Goal: Task Accomplishment & Management: Use online tool/utility

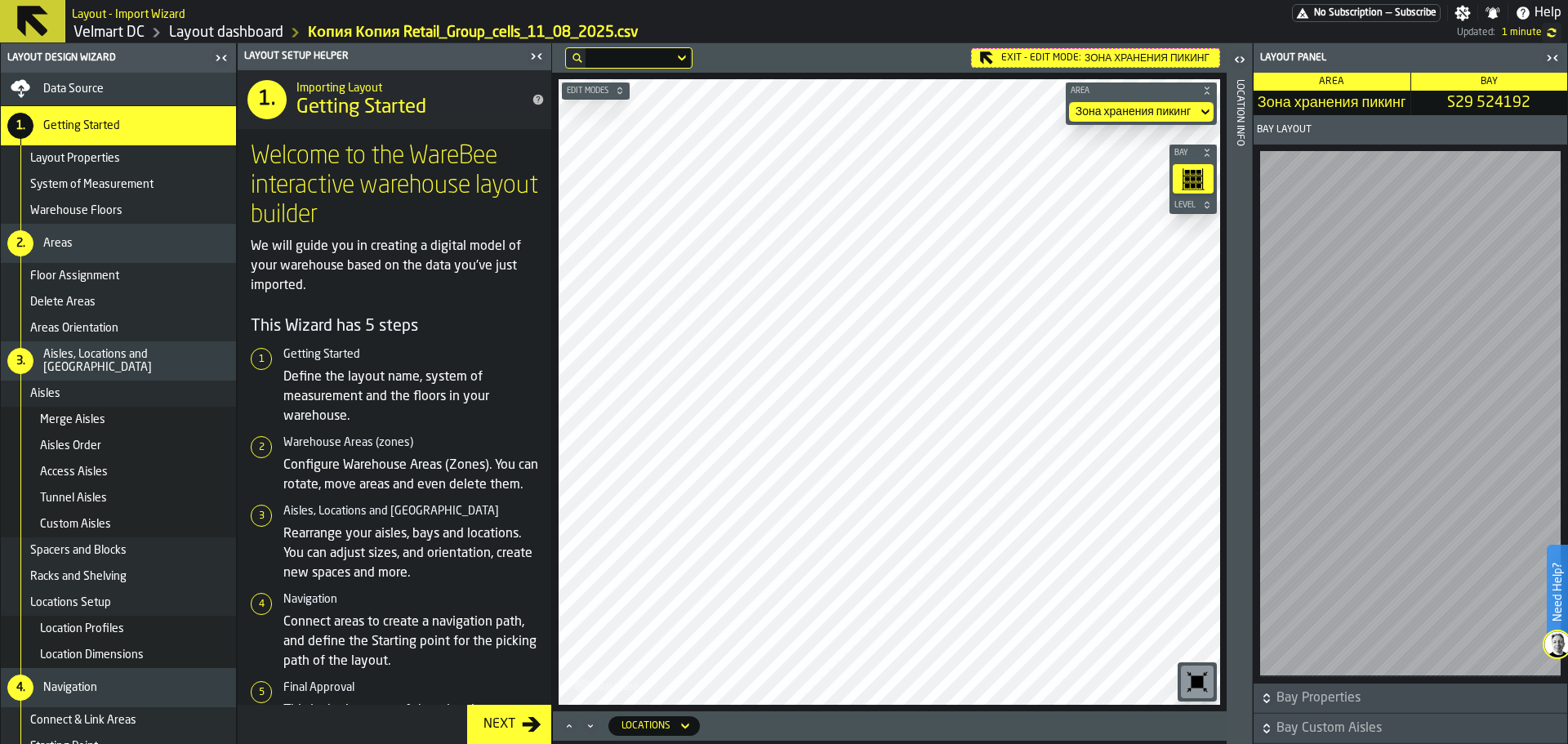
click at [531, 55] on icon "button-toggle-Close me" at bounding box center [536, 56] width 19 height 19
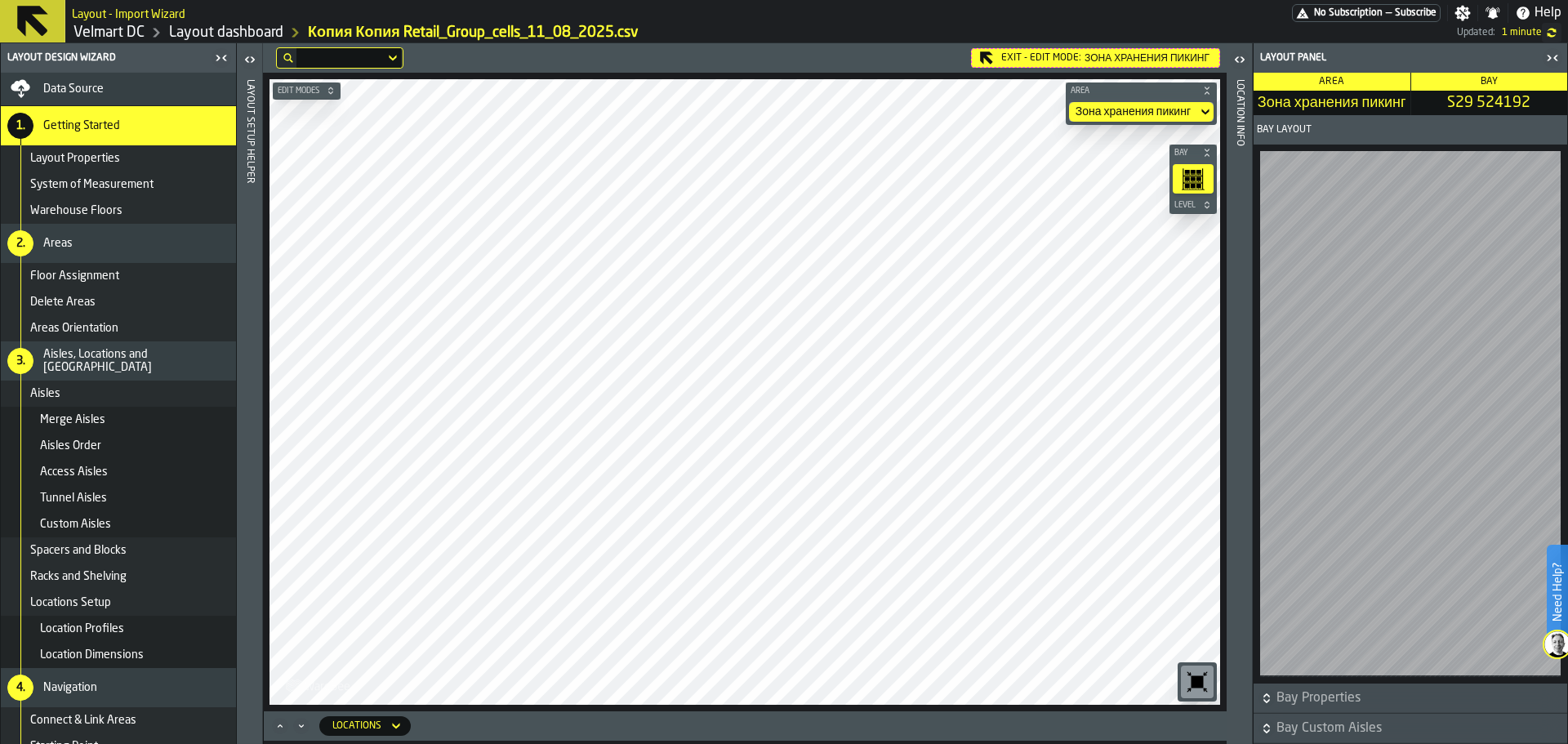
click at [1199, 209] on h6 "Level" at bounding box center [1194, 205] width 44 height 10
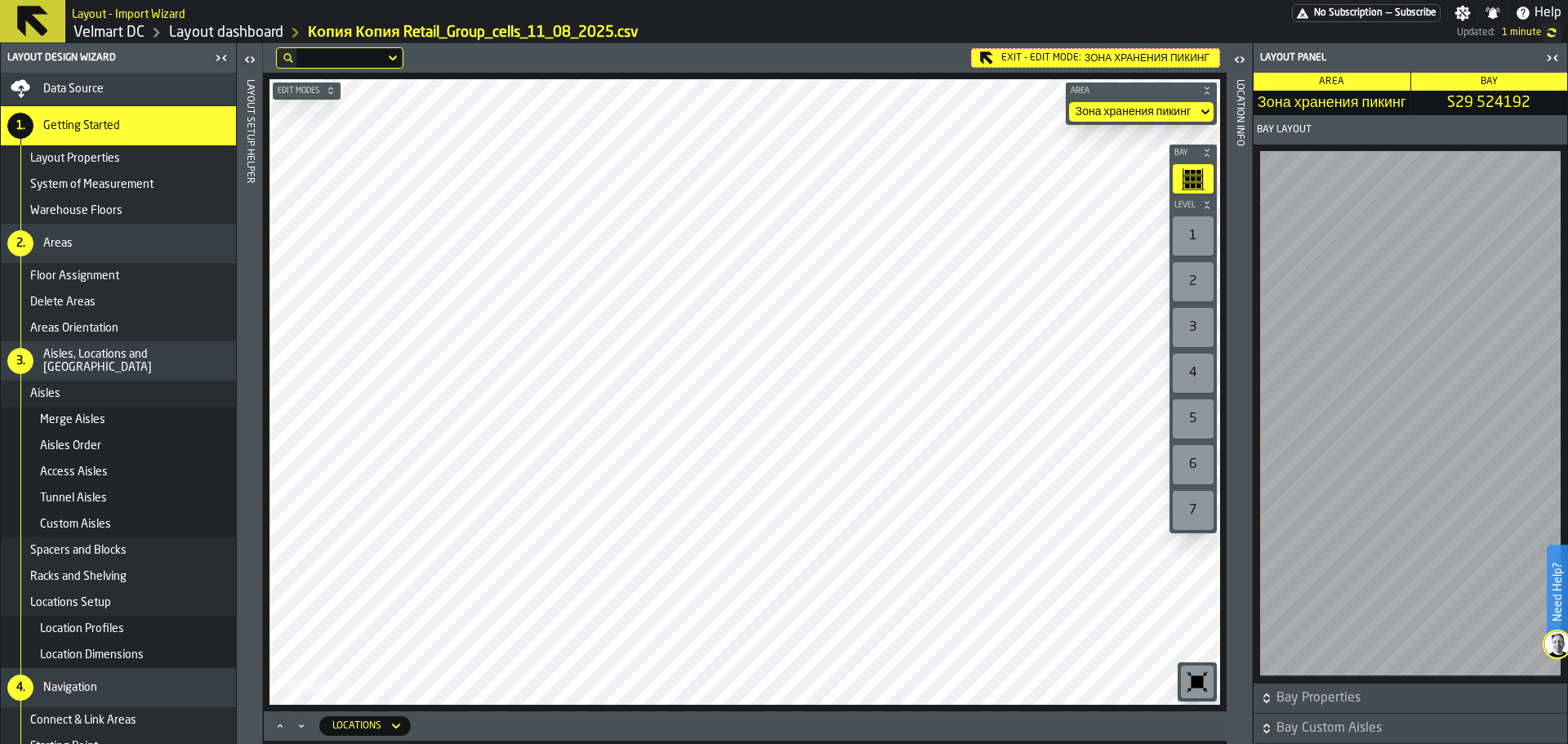
click at [1195, 231] on div "1" at bounding box center [1194, 236] width 40 height 39
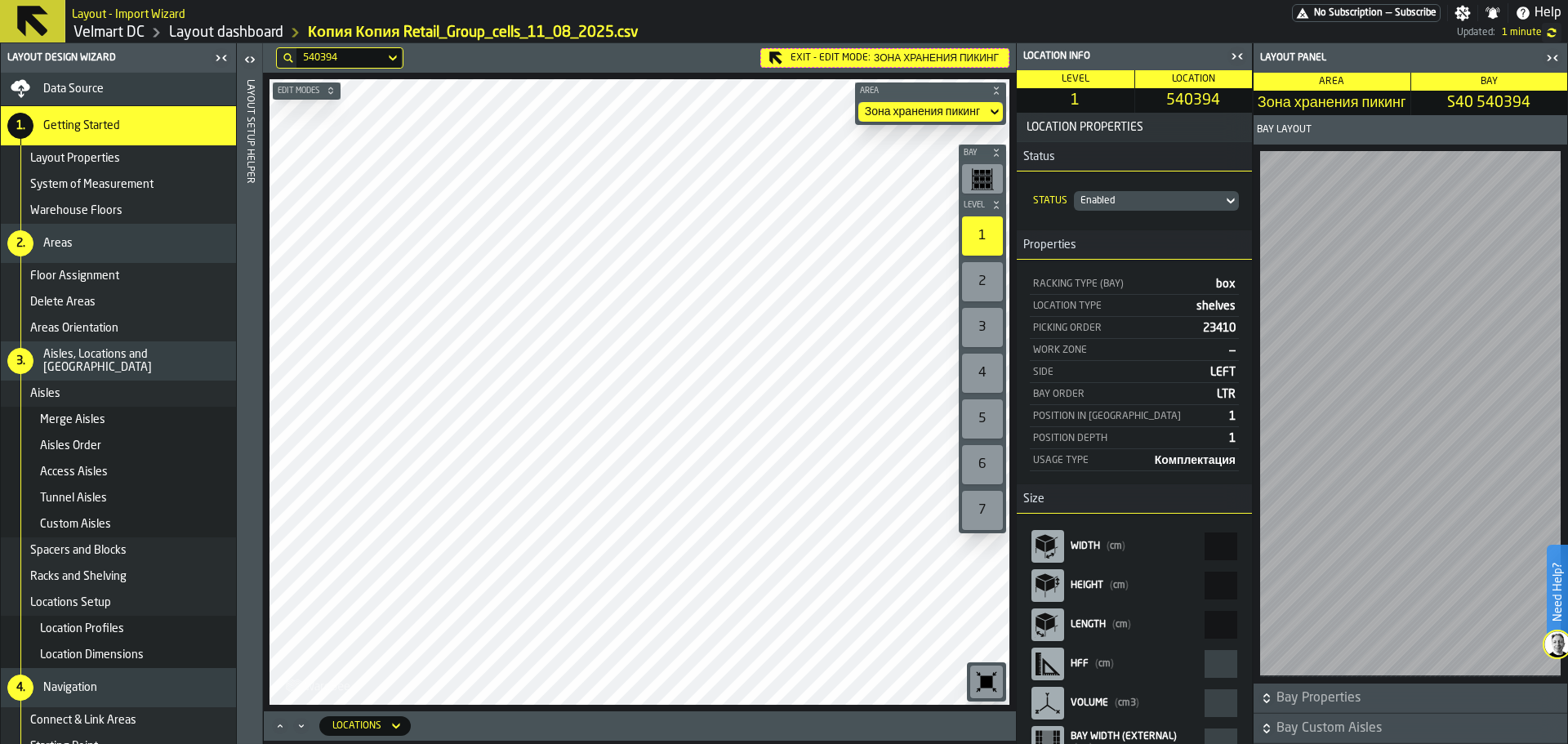
click at [1231, 55] on icon "button-toggle-Close me" at bounding box center [1237, 56] width 19 height 19
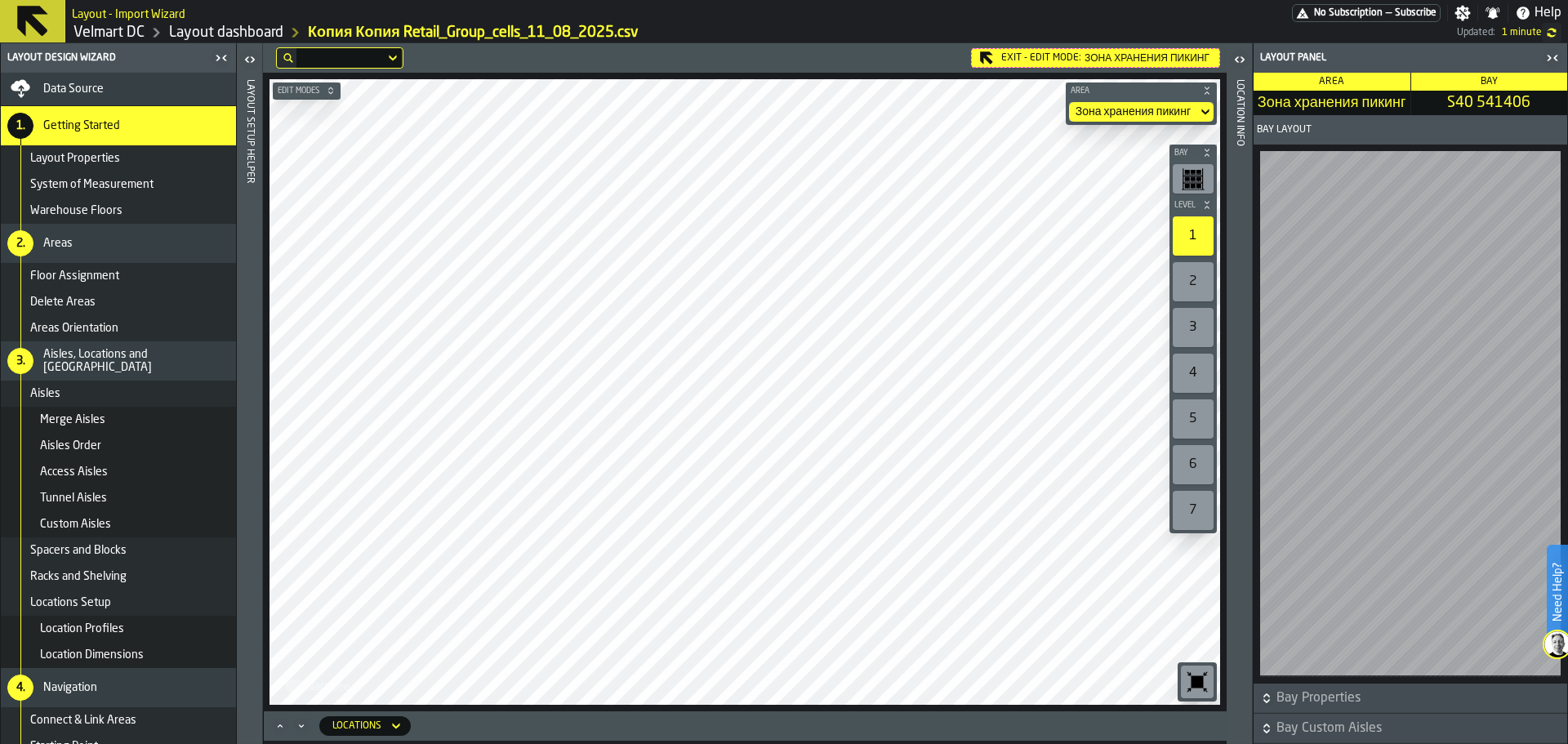
click at [1553, 58] on icon "button-toggle-Close me" at bounding box center [1552, 57] width 19 height 19
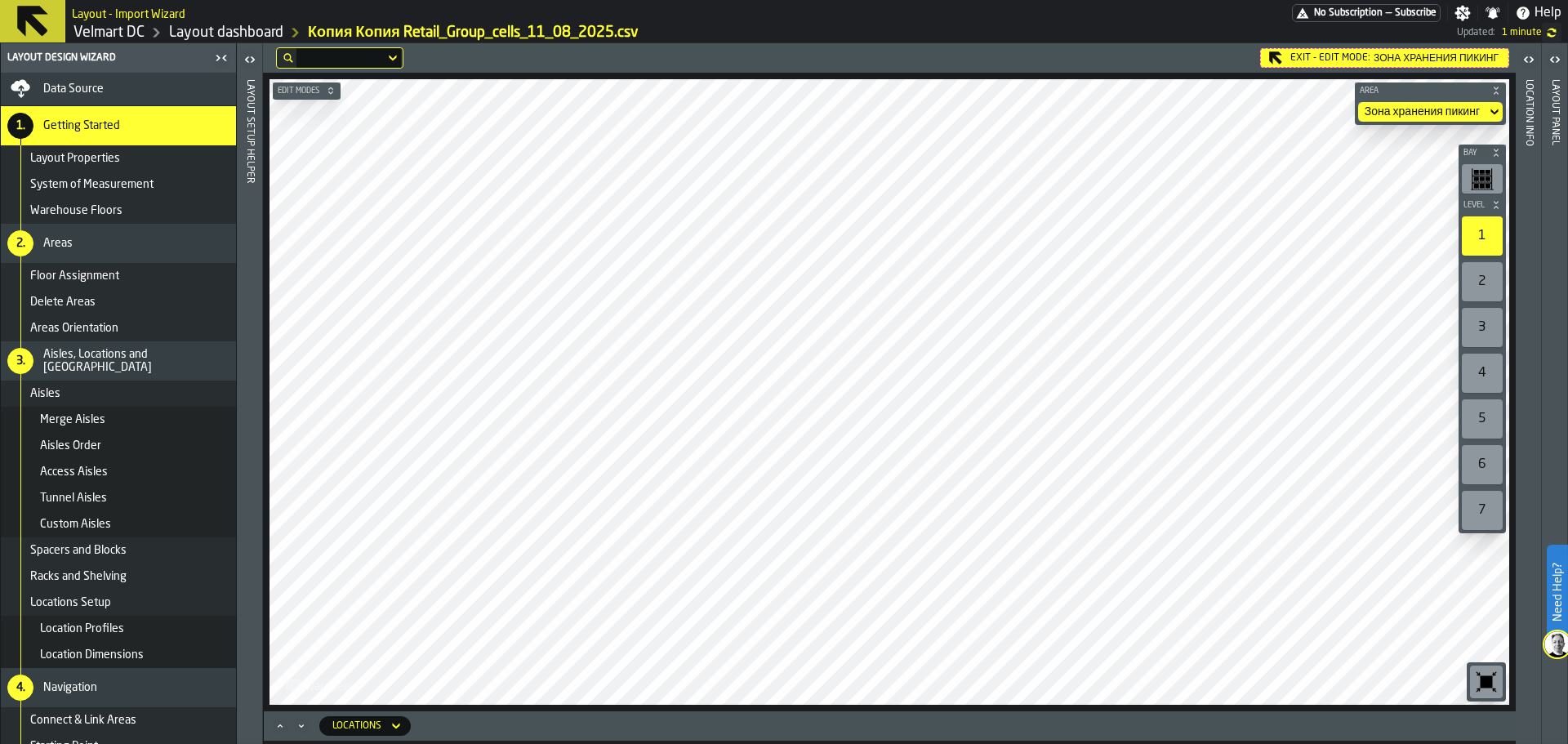
click at [65, 92] on span "Data Source" at bounding box center [73, 89] width 61 height 13
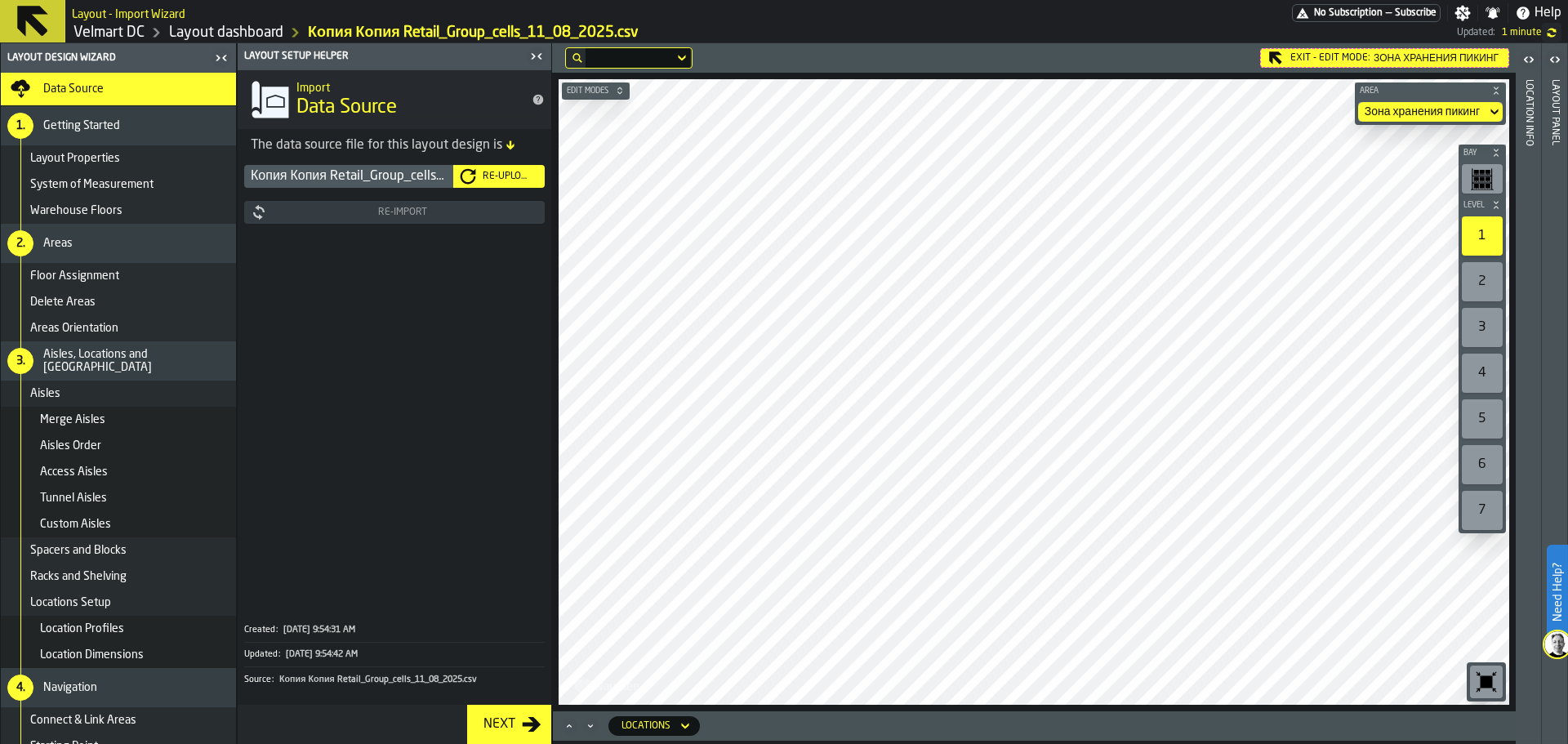
click at [498, 180] on div "Re-Upload" at bounding box center [508, 176] width 62 height 12
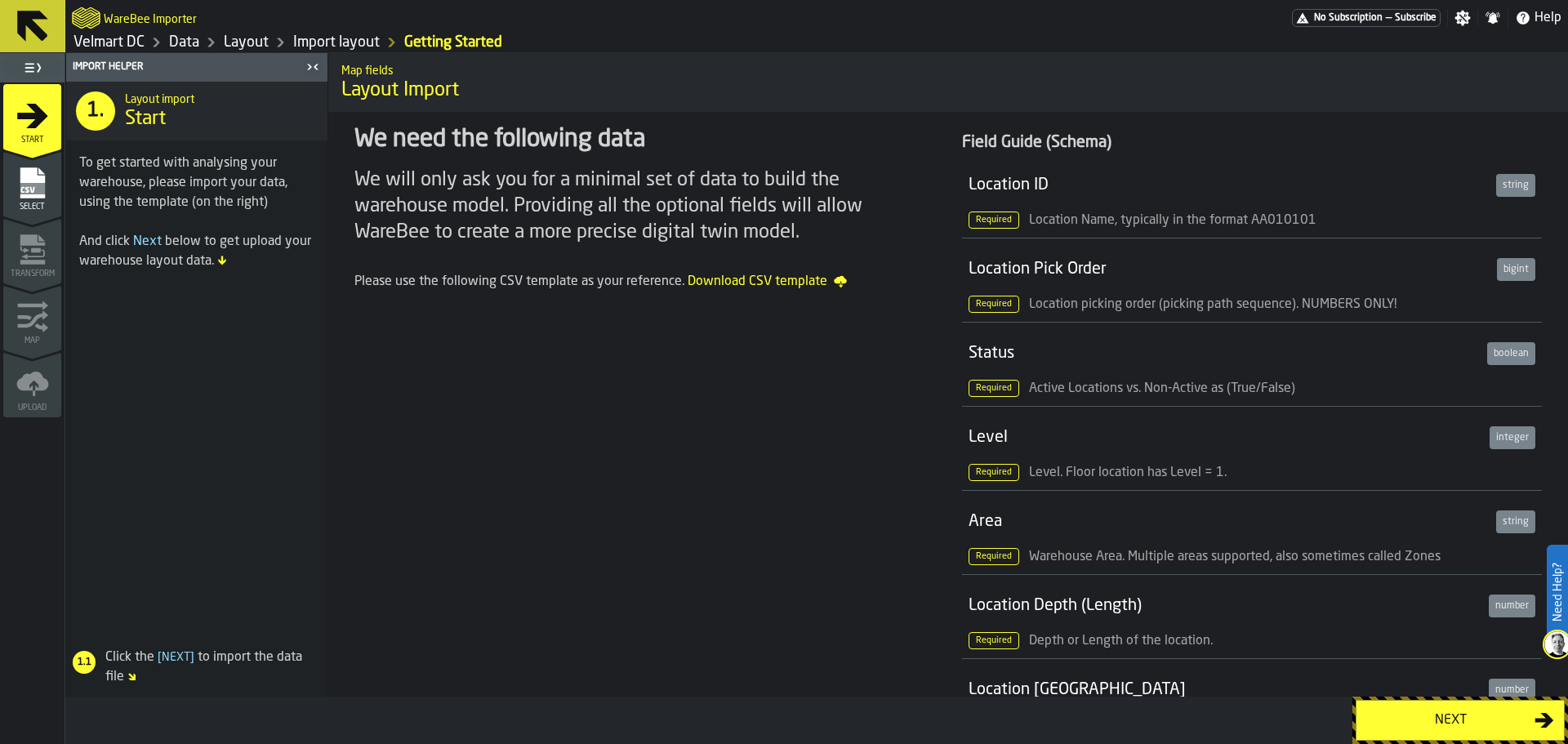
click at [1460, 724] on div "Next" at bounding box center [1451, 720] width 169 height 19
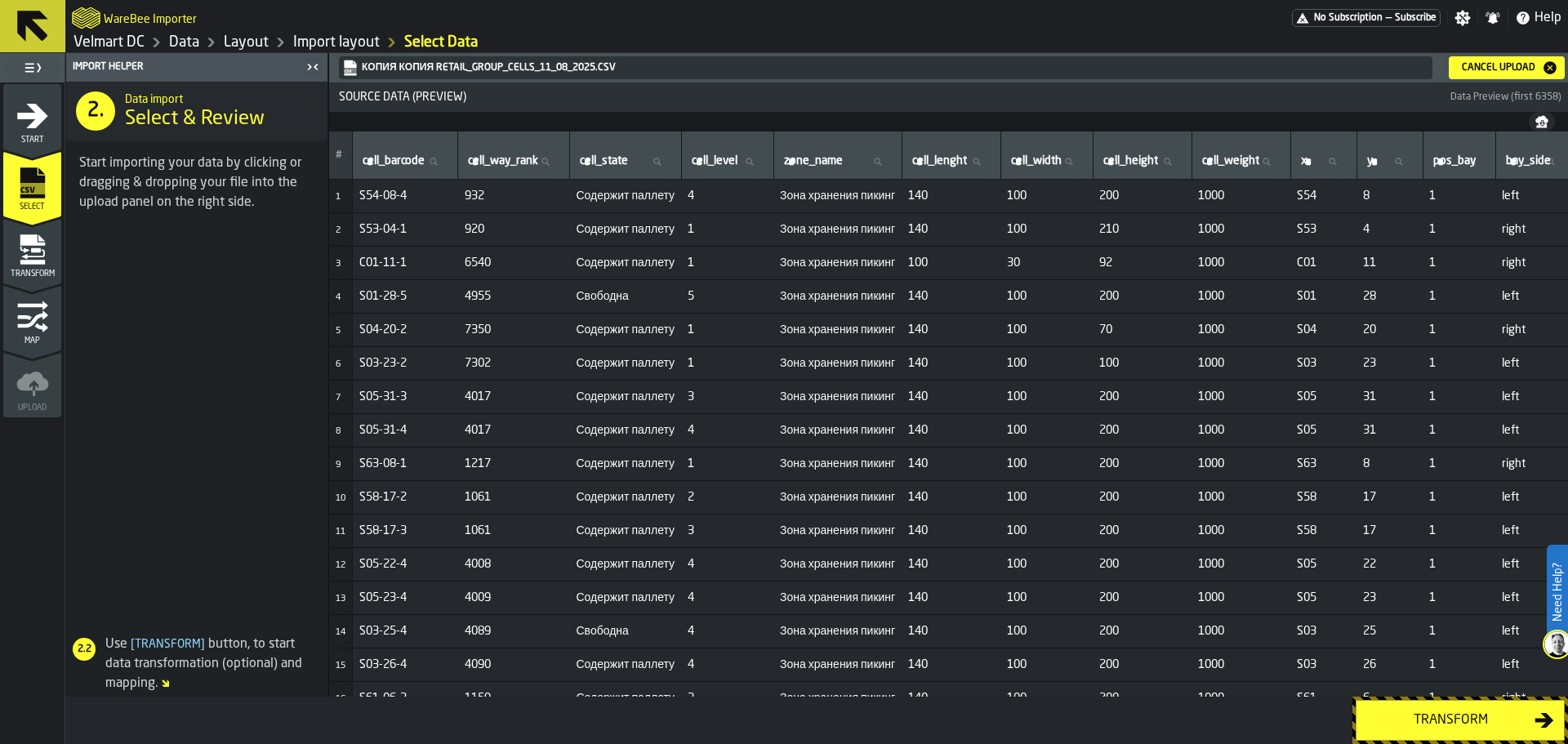
click at [1407, 711] on div "Transform" at bounding box center [1451, 720] width 169 height 19
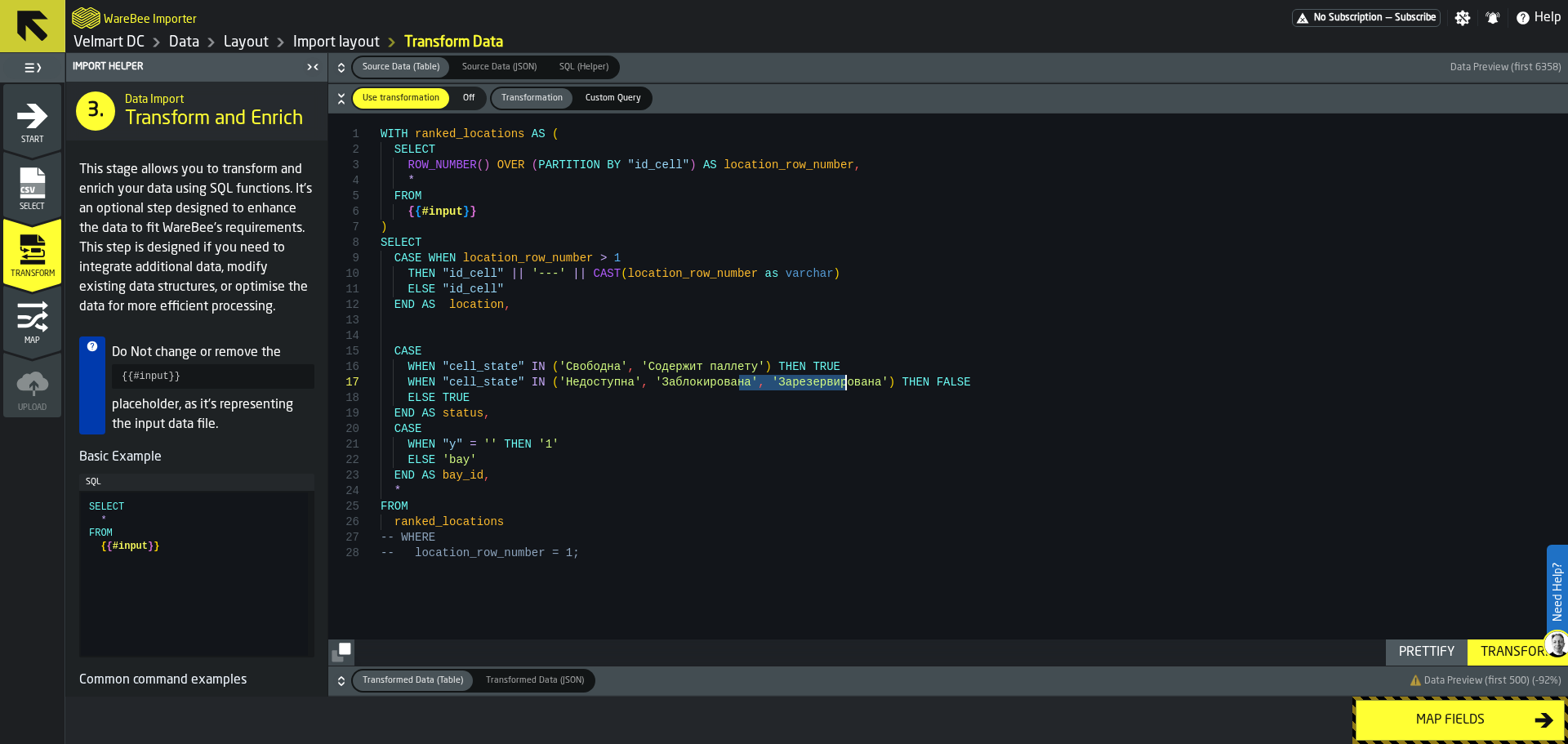
drag, startPoint x: 739, startPoint y: 380, endPoint x: 843, endPoint y: 381, distance: 104.0
click at [843, 381] on div "WITH ranked_locations AS ( SELECT ROW_NUMBER ( ) OVER ( PARTITION BY "id_cell" …" at bounding box center [974, 390] width 1188 height 553
click at [734, 368] on div "WITH ranked_locations AS ( SELECT ROW_NUMBER ( ) OVER ( PARTITION BY "id_cell" …" at bounding box center [974, 390] width 1188 height 553
click at [746, 379] on div "WITH ranked_locations AS ( SELECT ROW_NUMBER ( ) OVER ( PARTITION BY "id_cell" …" at bounding box center [974, 390] width 1188 height 553
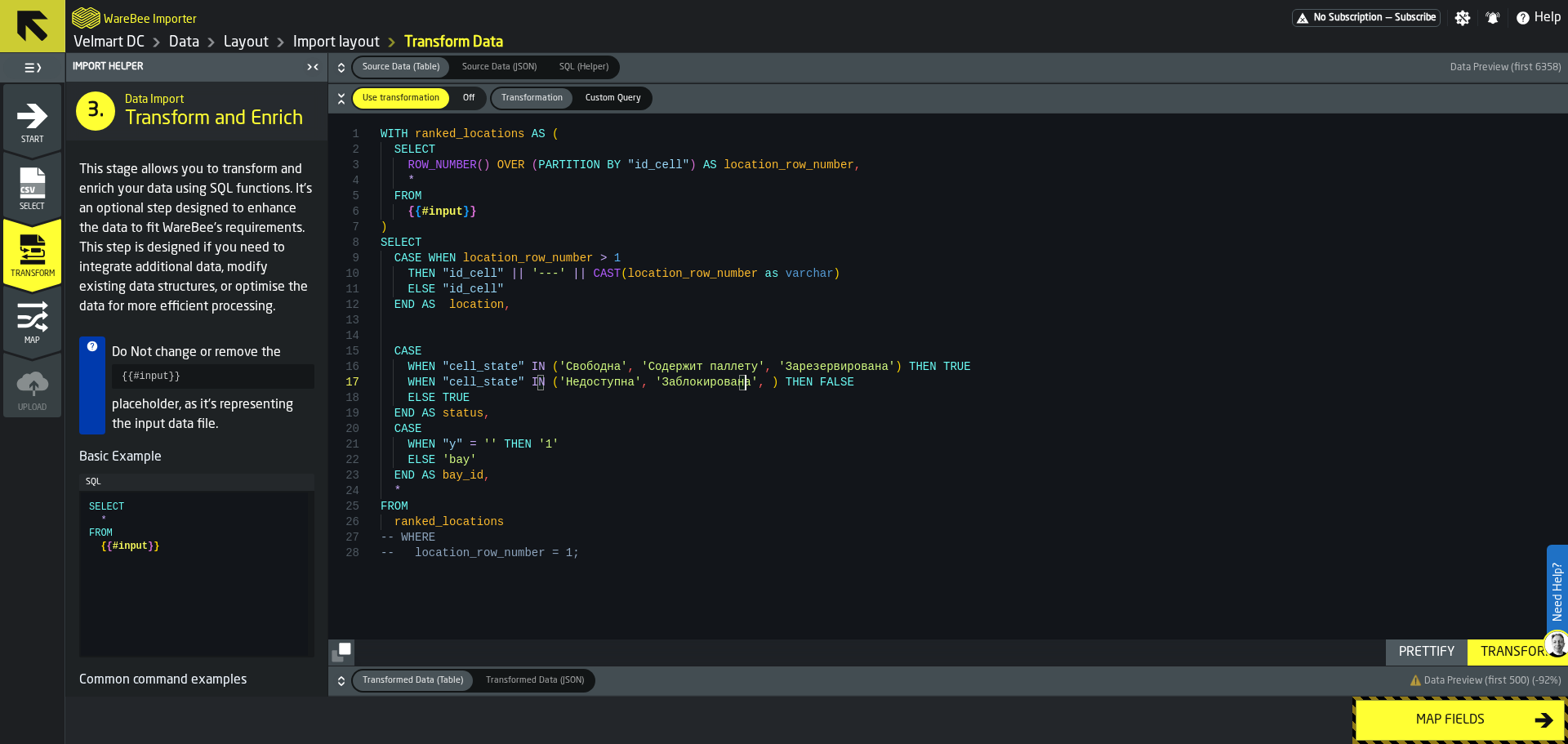
click at [735, 385] on div "WITH ranked_locations AS ( SELECT ROW_NUMBER ( ) OVER ( PARTITION BY "id_cell" …" at bounding box center [974, 390] width 1188 height 553
click at [1501, 658] on div "Transform" at bounding box center [1518, 652] width 88 height 19
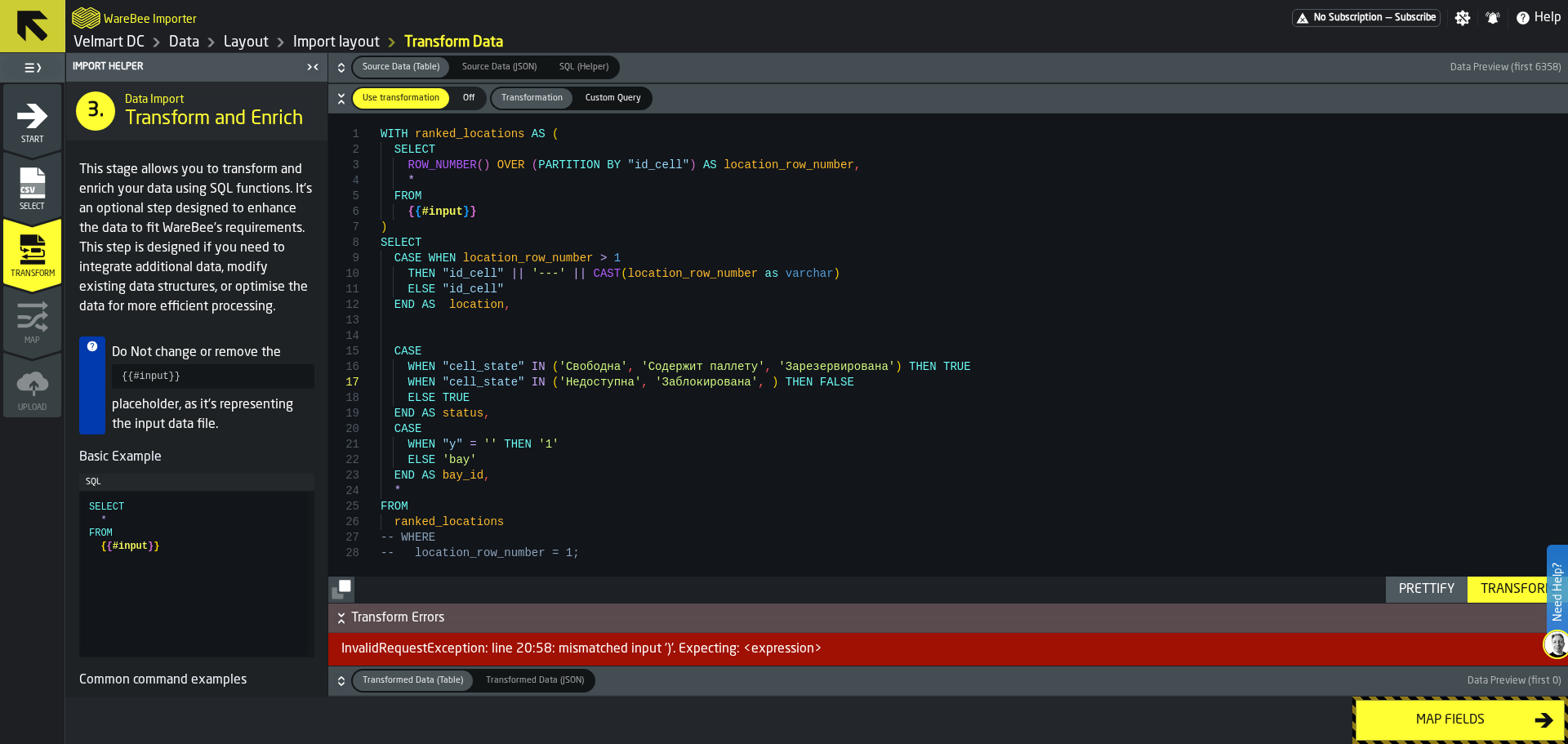
click at [732, 385] on div "WITH ranked_locations AS ( SELECT ROW_NUMBER ( ) OVER ( PARTITION BY "id_cell" …" at bounding box center [974, 359] width 1188 height 489
type textarea "**********"
click at [1488, 590] on div "Transform" at bounding box center [1518, 590] width 88 height 19
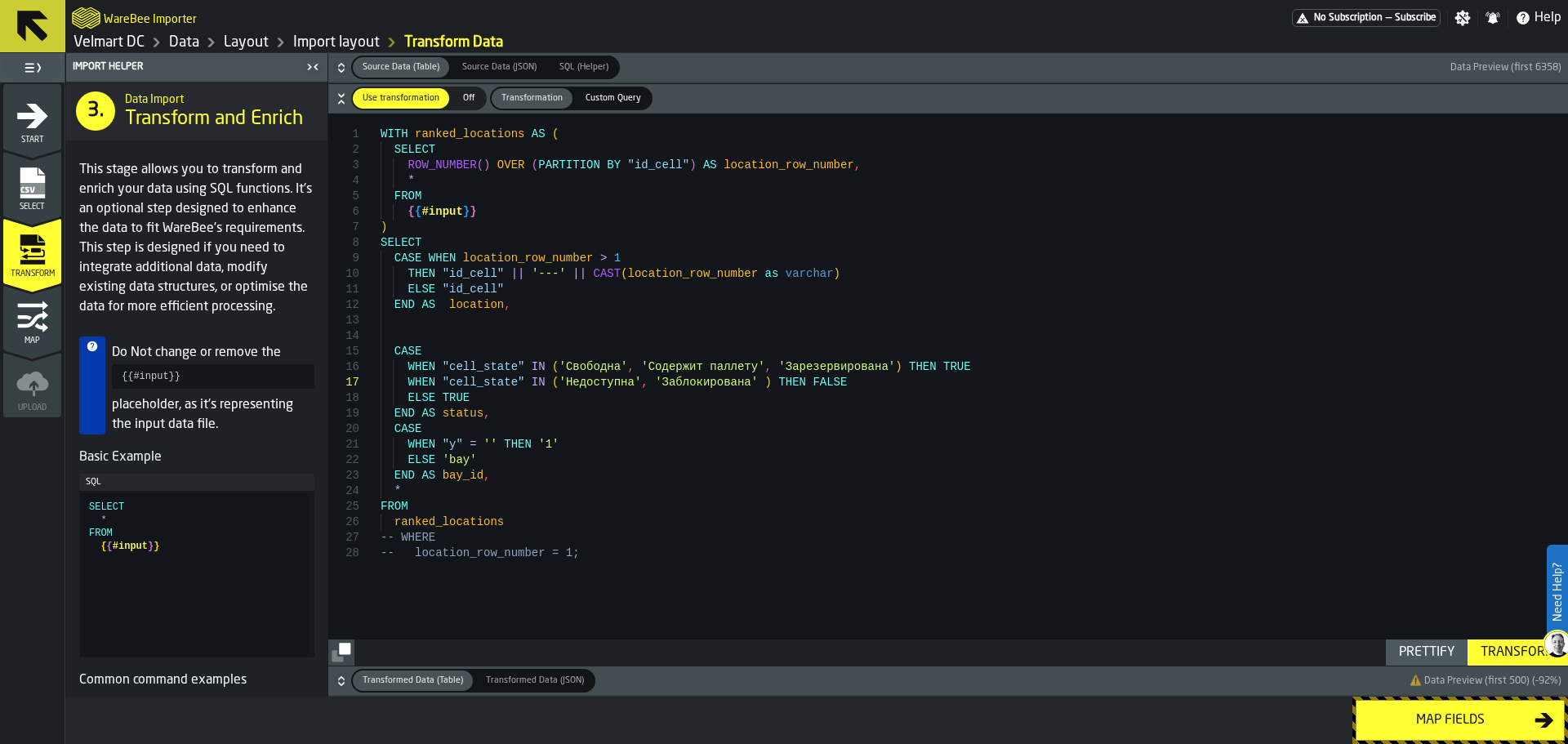
click at [1422, 731] on button "Map fields" at bounding box center [1461, 720] width 209 height 40
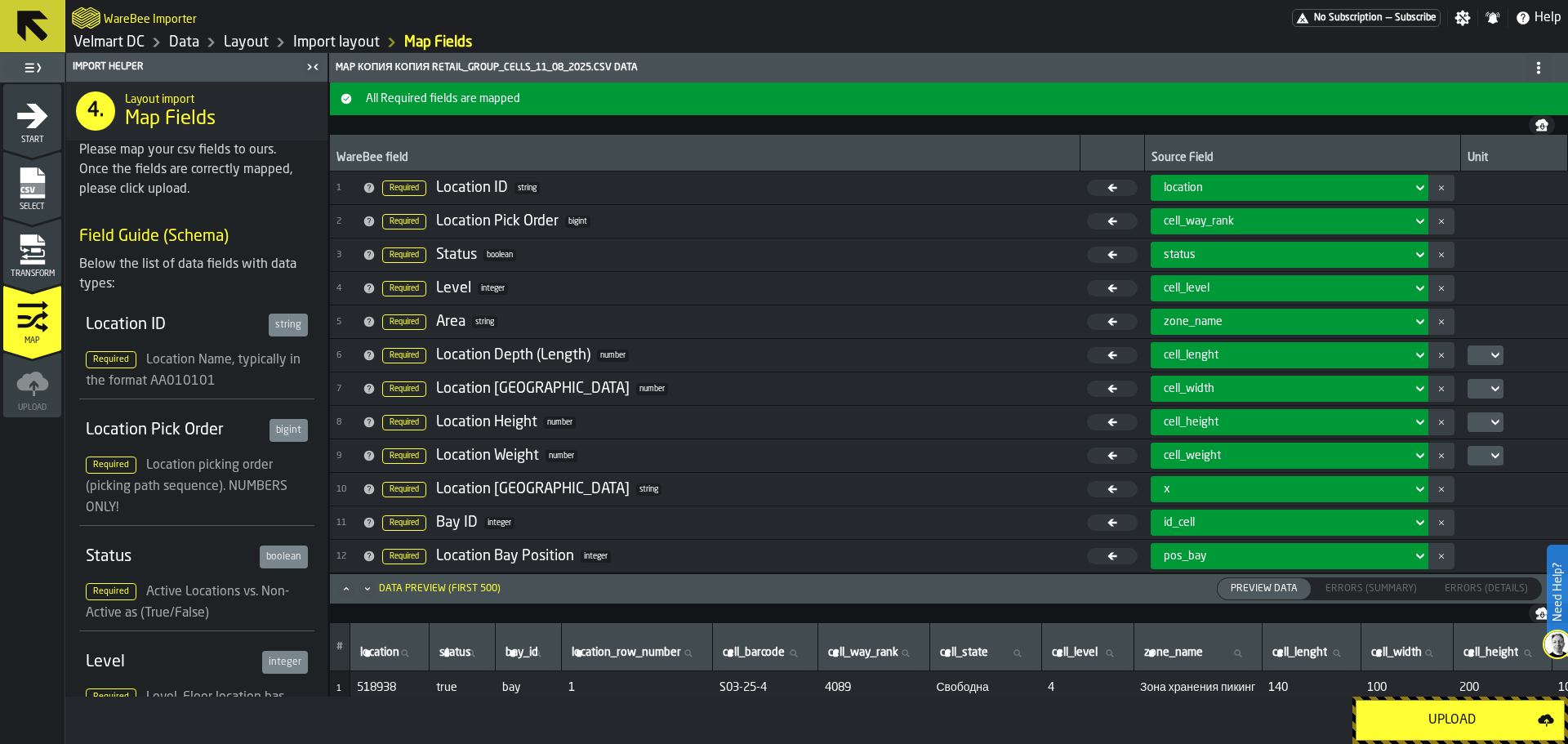
click at [1192, 182] on div "location" at bounding box center [1285, 187] width 242 height 13
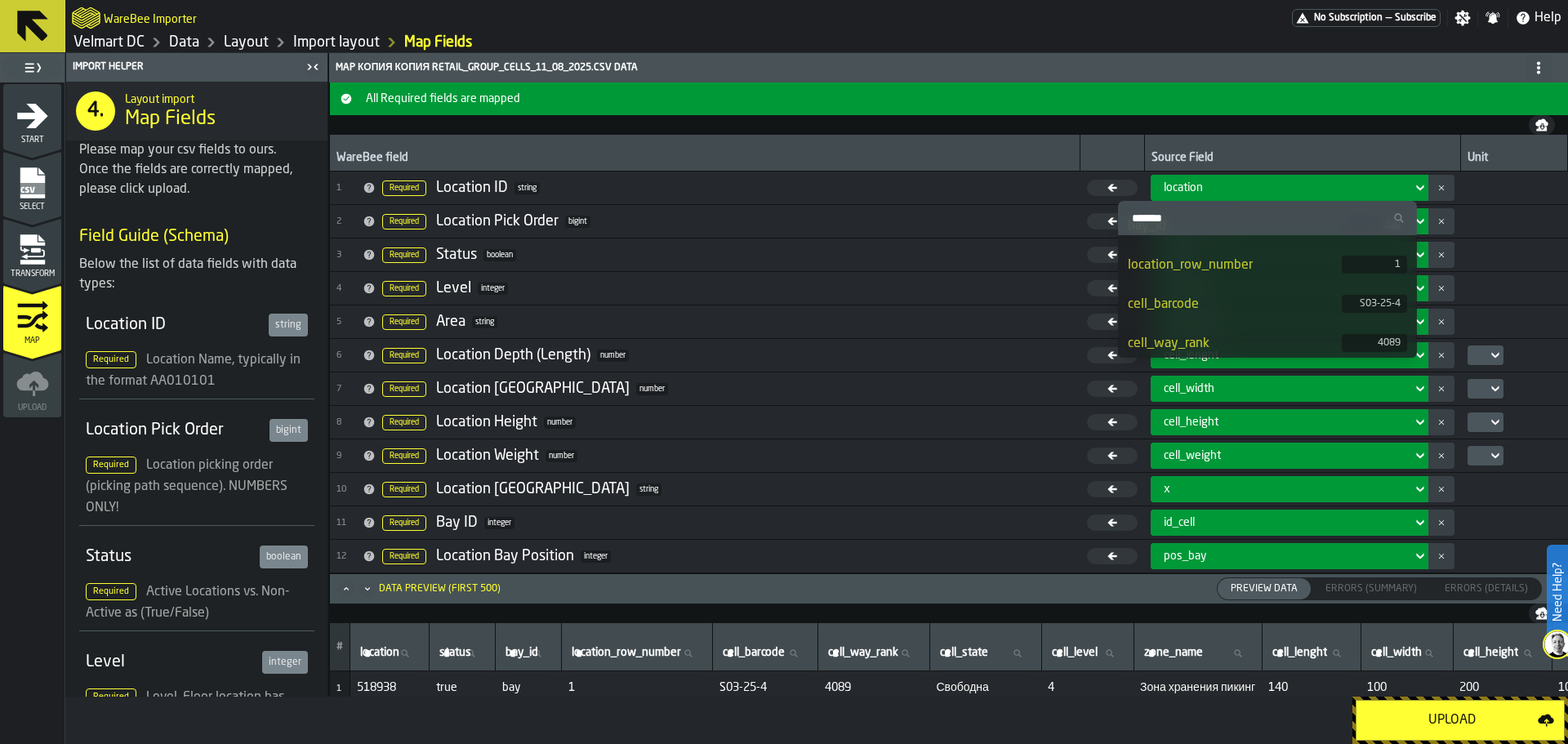
scroll to position [113, 0]
click at [1333, 300] on div "cell_barcode" at bounding box center [1234, 299] width 213 height 19
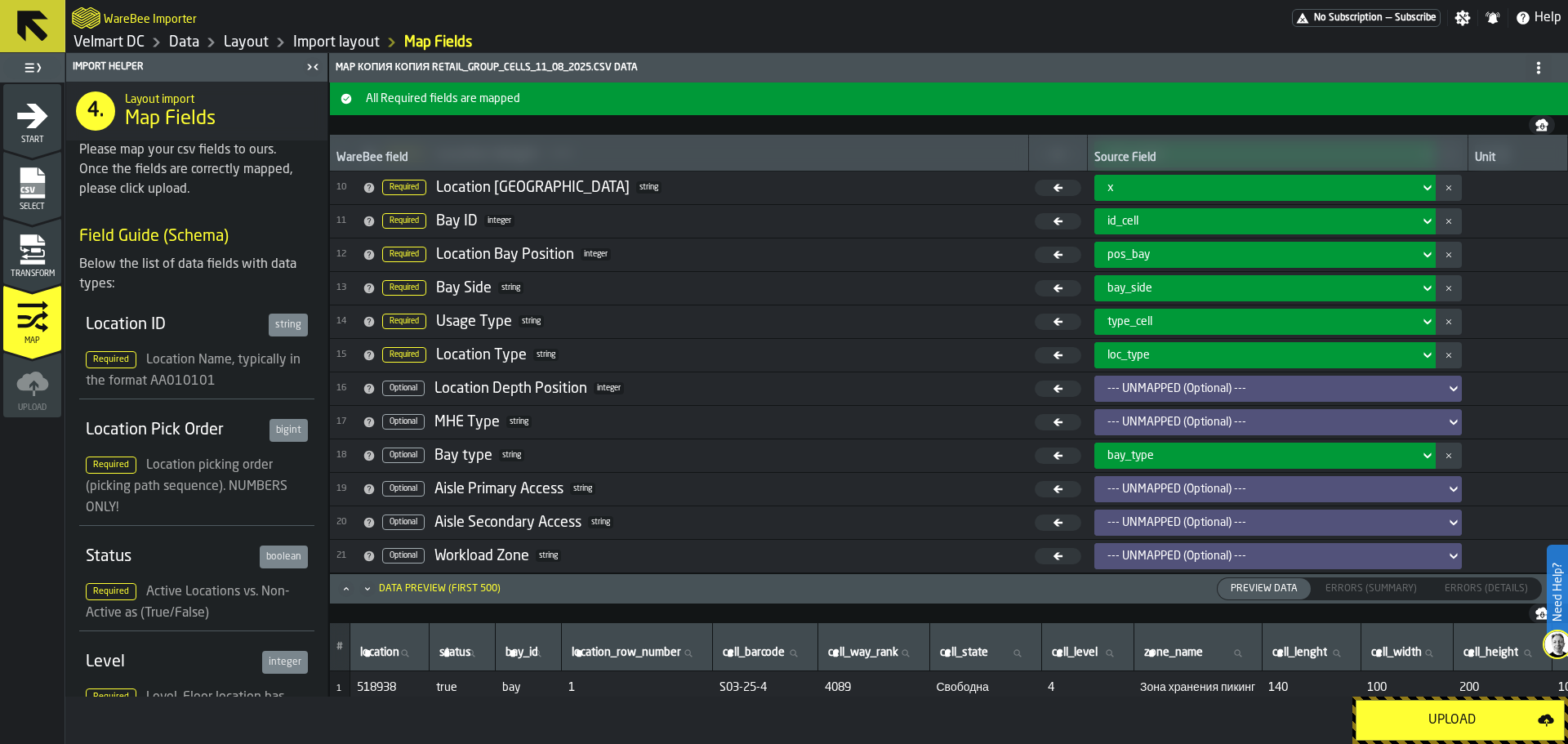
scroll to position [302, 0]
click at [1436, 725] on div "Upload" at bounding box center [1452, 720] width 171 height 19
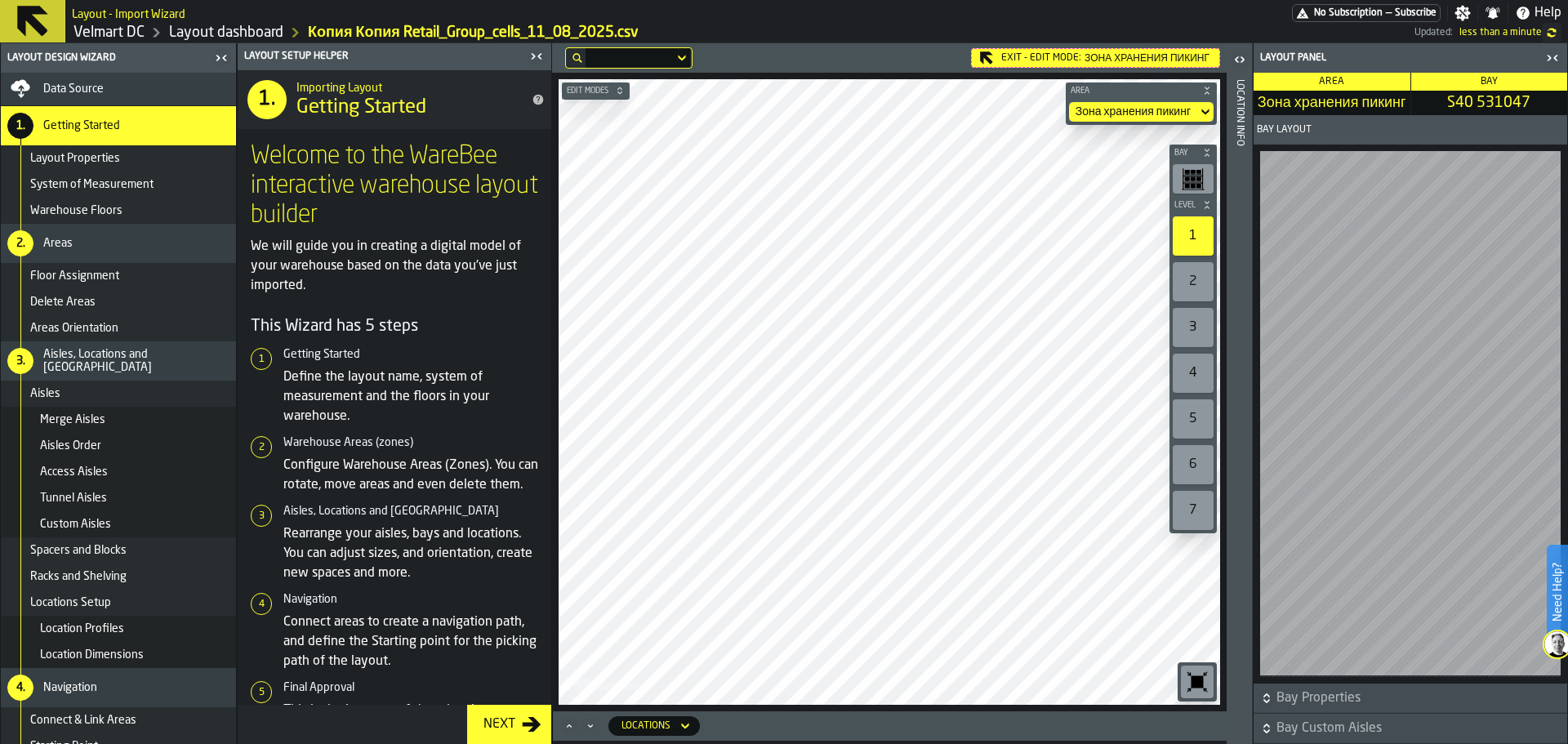
click at [1191, 293] on div "2" at bounding box center [1194, 282] width 40 height 39
click at [1196, 256] on label "1" at bounding box center [1194, 236] width 47 height 46
click at [1194, 246] on div "1" at bounding box center [1194, 236] width 40 height 39
click at [1192, 278] on div "2" at bounding box center [1194, 282] width 40 height 39
click at [1190, 310] on div "3" at bounding box center [1194, 327] width 40 height 39
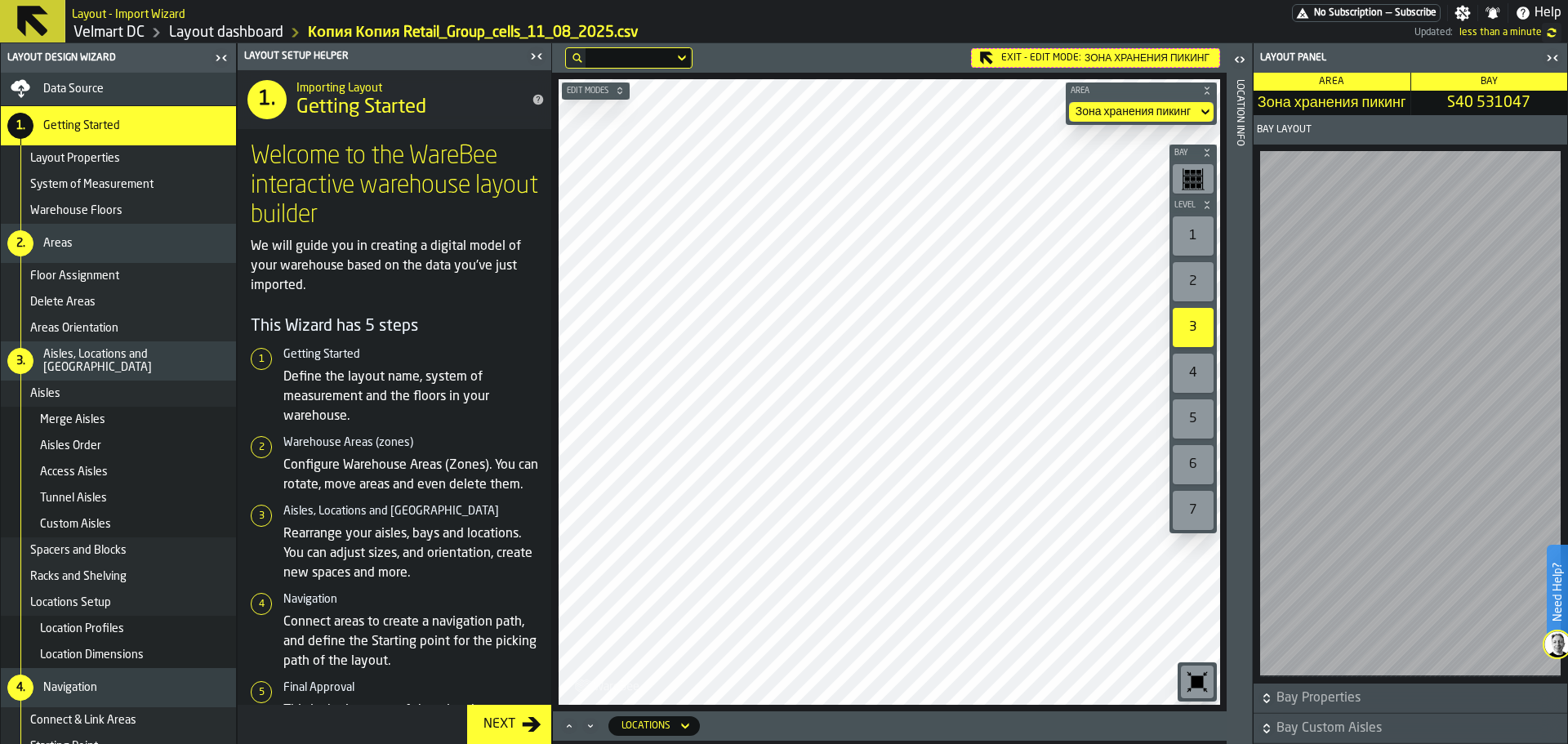
click at [1192, 361] on div "4" at bounding box center [1194, 373] width 40 height 39
click at [1193, 429] on div "5" at bounding box center [1194, 419] width 40 height 39
click at [1188, 477] on div "6" at bounding box center [1194, 465] width 40 height 39
click at [1190, 509] on div "7" at bounding box center [1194, 510] width 40 height 39
click at [1209, 239] on div "1" at bounding box center [1194, 236] width 40 height 39
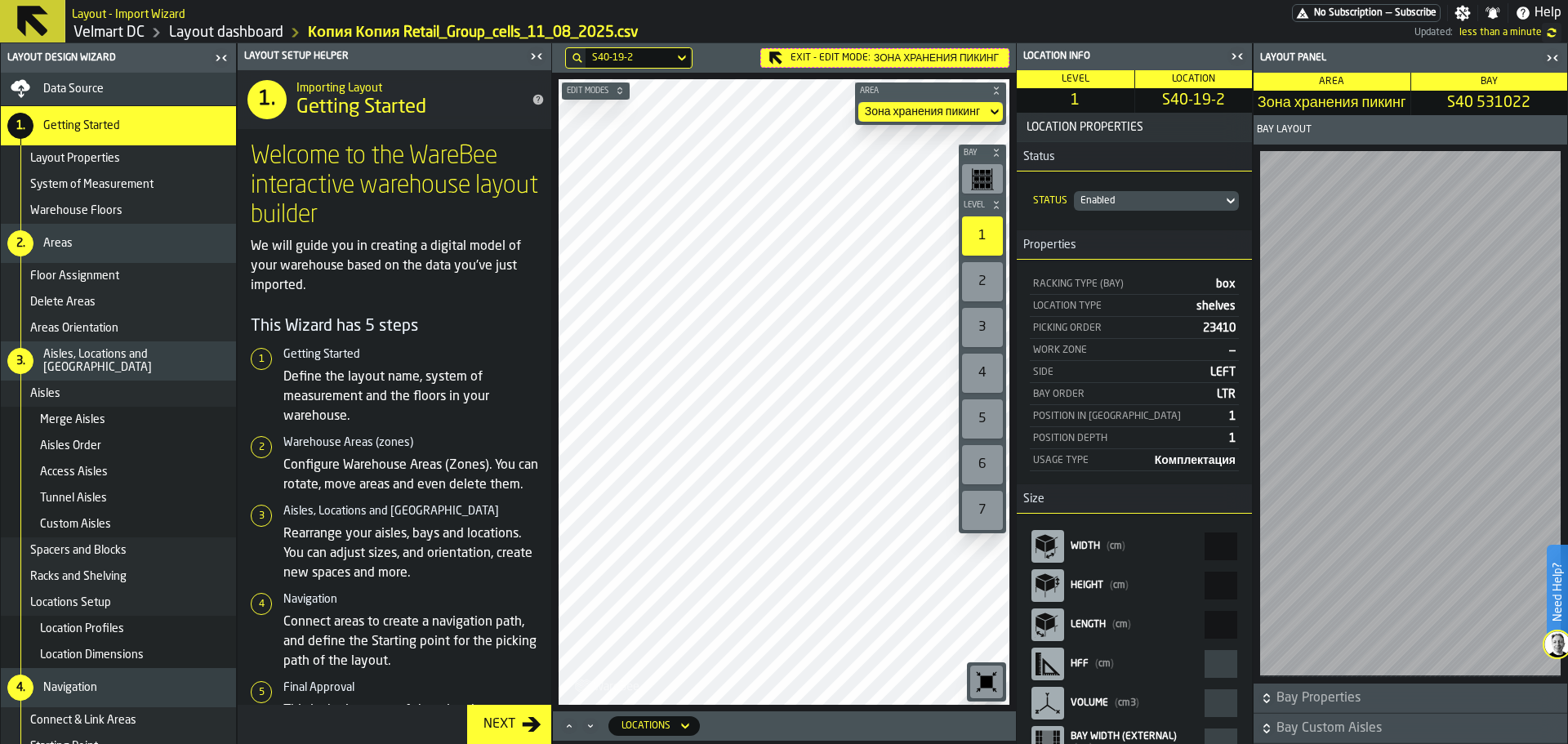
click at [103, 90] on span "Data Source" at bounding box center [73, 89] width 61 height 13
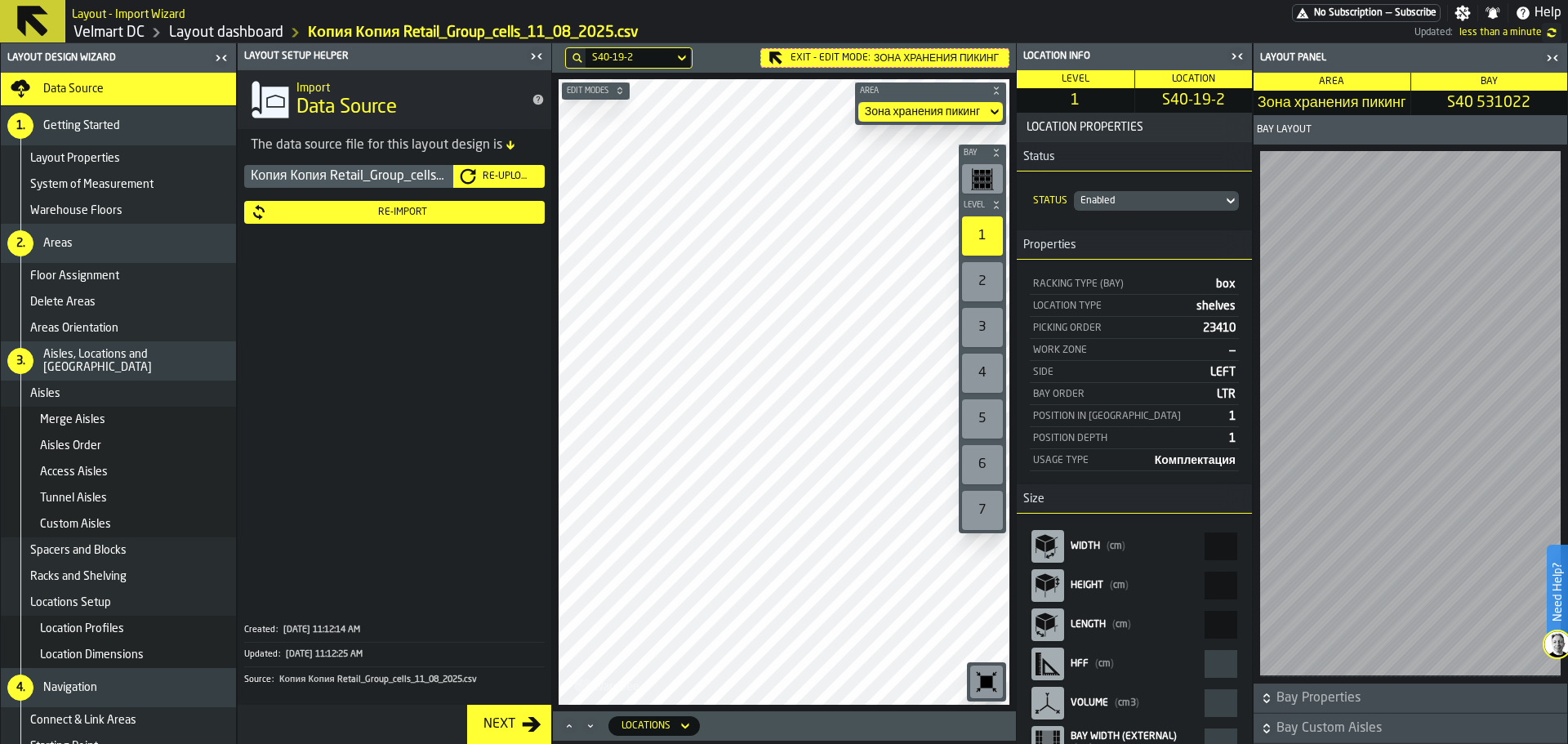
click at [493, 178] on div "Re-Upload" at bounding box center [508, 176] width 62 height 12
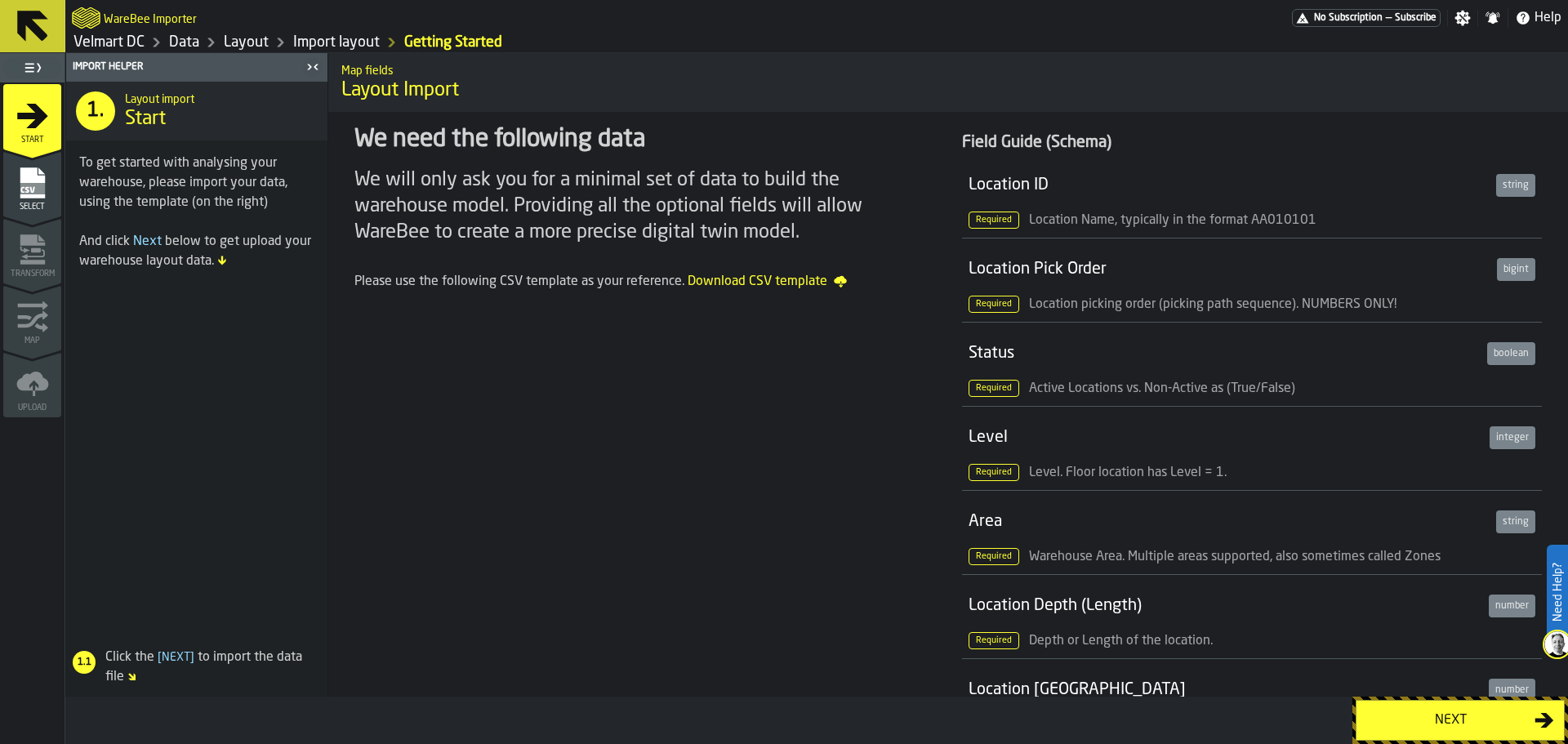
click at [1453, 712] on div "Next" at bounding box center [1451, 720] width 169 height 19
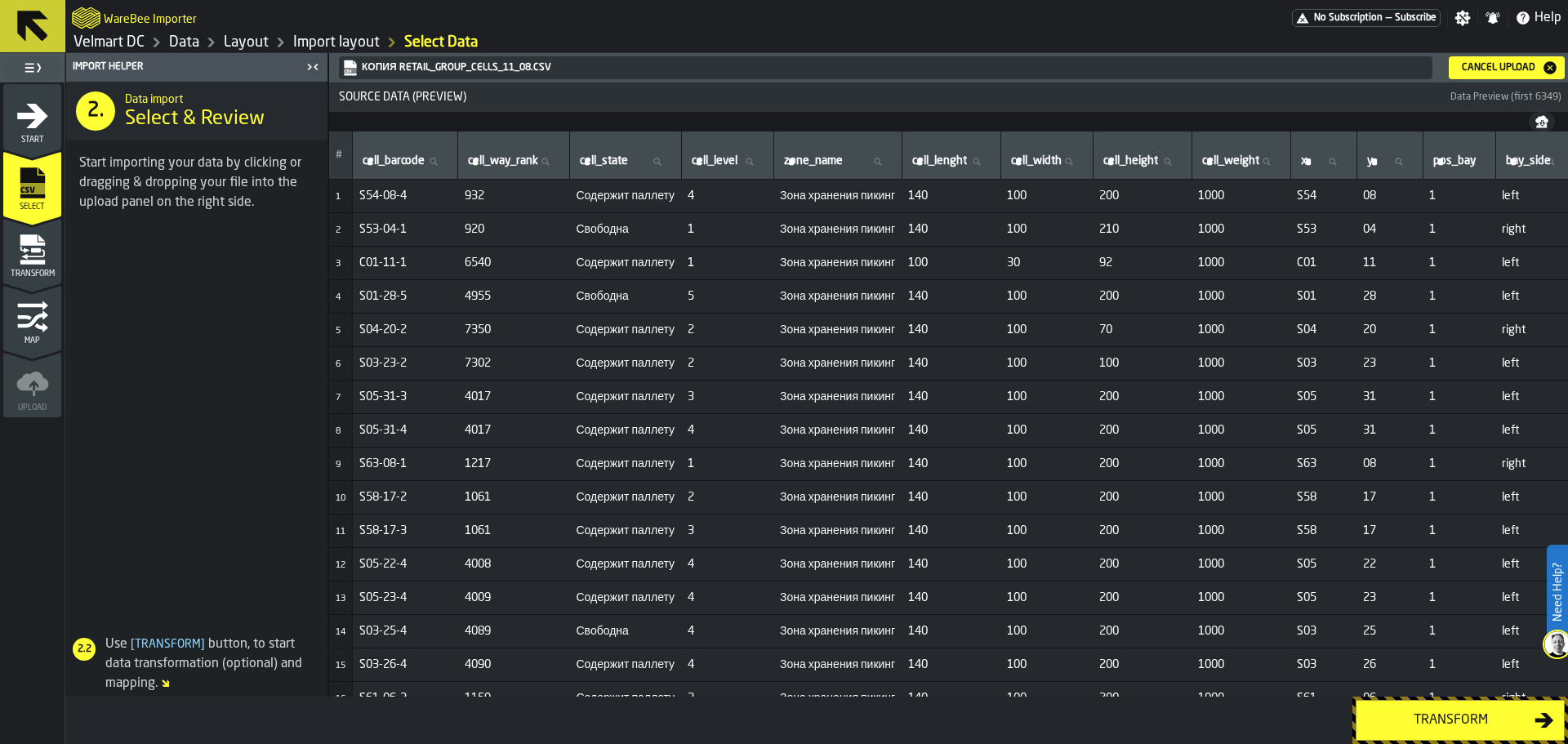
click at [1452, 718] on div "Transform" at bounding box center [1451, 720] width 169 height 19
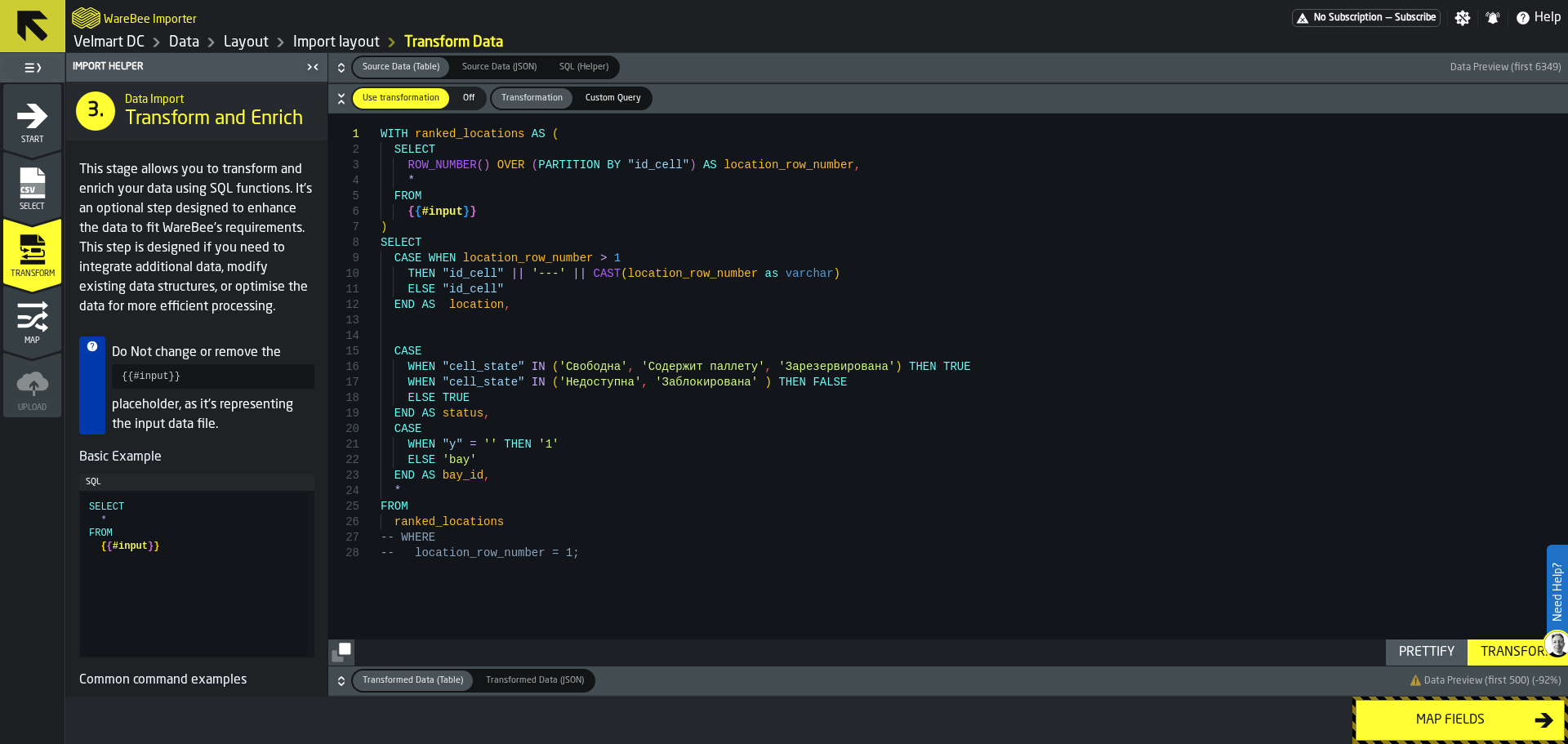
click at [1506, 656] on div "Transform" at bounding box center [1518, 652] width 88 height 19
click at [1497, 655] on div "Transform" at bounding box center [1518, 652] width 88 height 19
type textarea "**********"
click at [470, 288] on div "WITH ranked_locations AS ( SELECT ROW_NUMBER ( ) OVER ( PARTITION BY "id_cell" …" at bounding box center [974, 390] width 1188 height 553
click at [472, 286] on div "WITH ranked_locations AS ( SELECT ROW_NUMBER ( ) OVER ( PARTITION BY "id_cell" …" at bounding box center [974, 390] width 1188 height 553
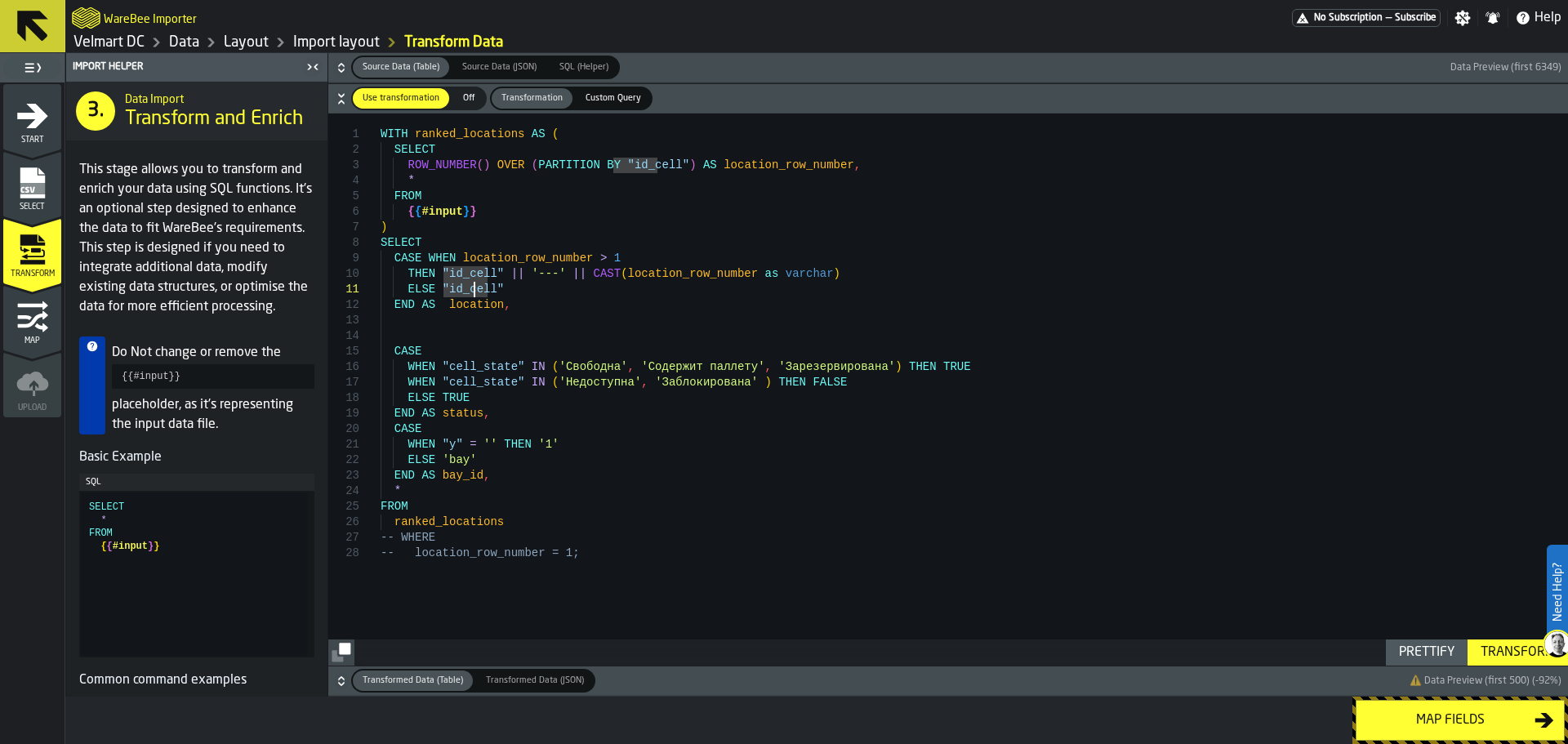
click at [480, 310] on div "WITH ranked_locations AS ( SELECT ROW_NUMBER ( ) OVER ( PARTITION BY "id_cell" …" at bounding box center [974, 390] width 1188 height 553
click at [1425, 731] on button "Map fields" at bounding box center [1461, 720] width 209 height 40
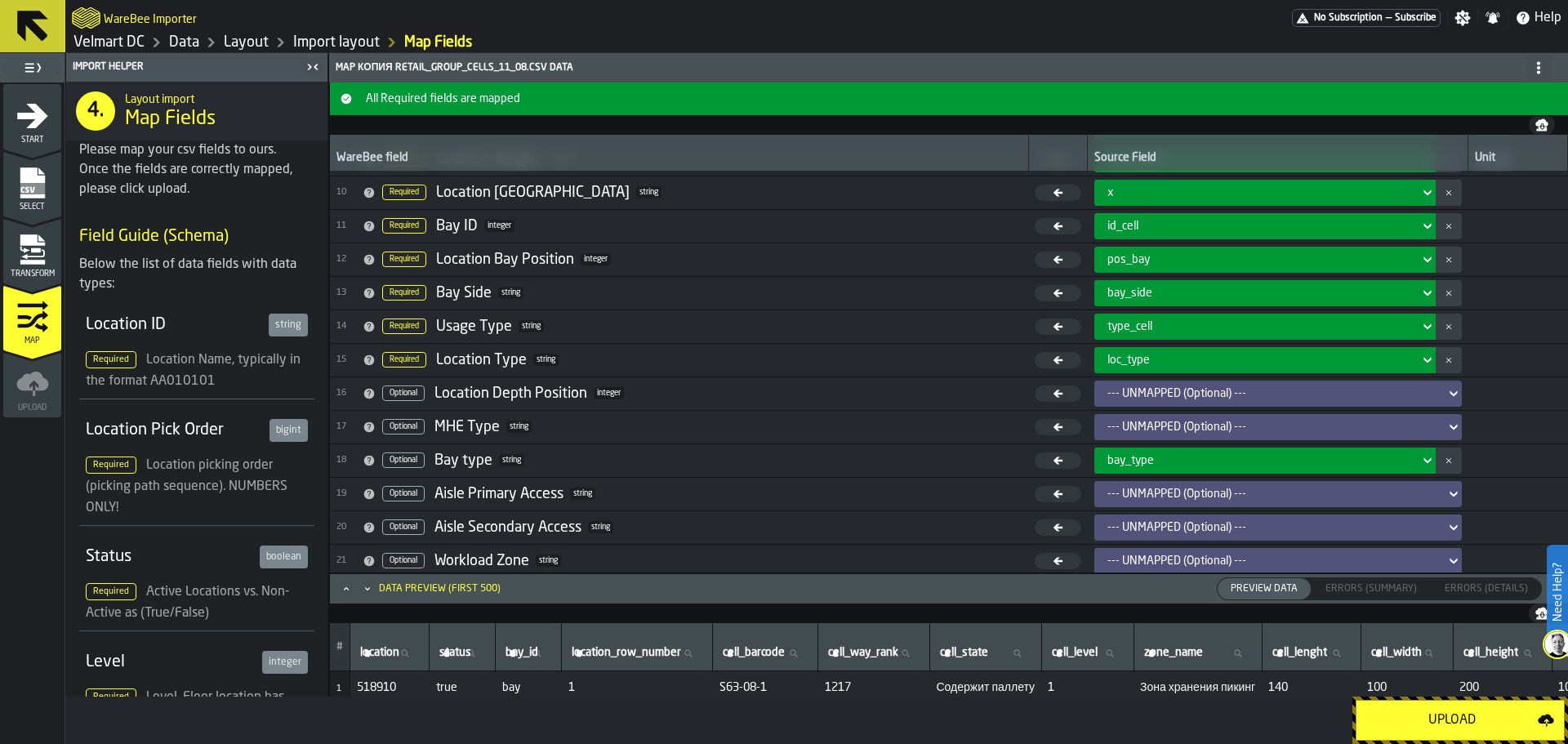
scroll to position [302, 0]
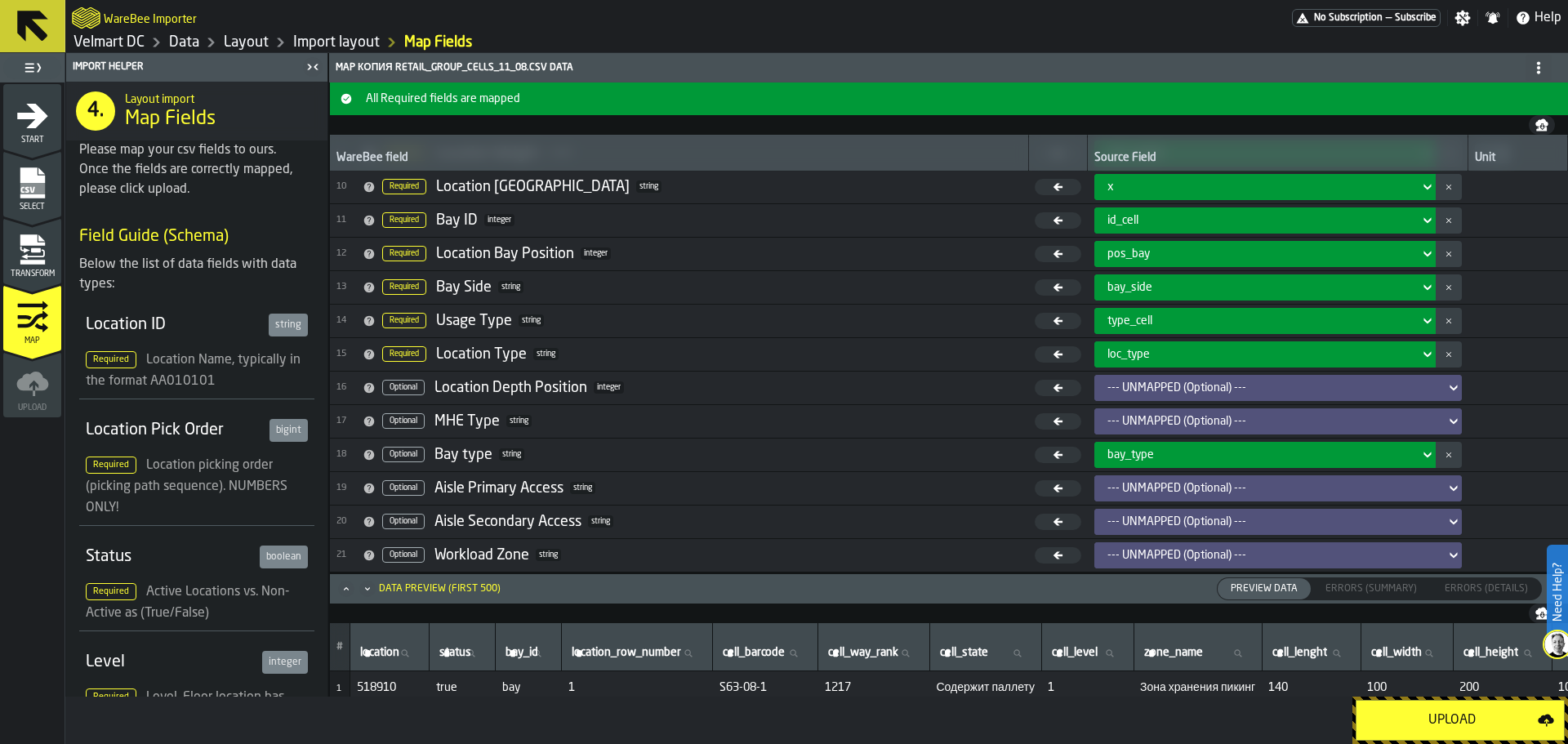
click at [1424, 714] on div "Upload" at bounding box center [1452, 720] width 171 height 19
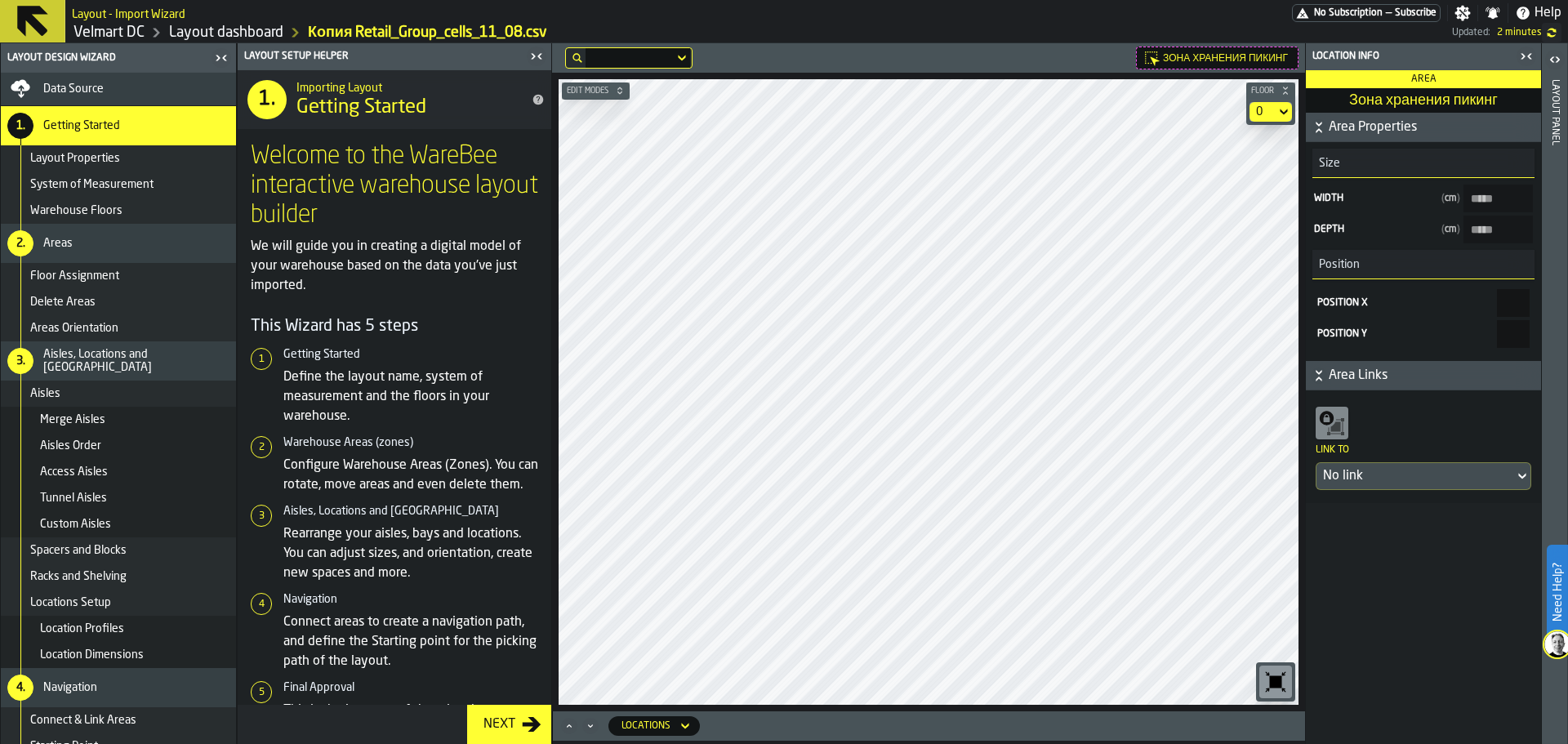
type input "*****"
type input "****"
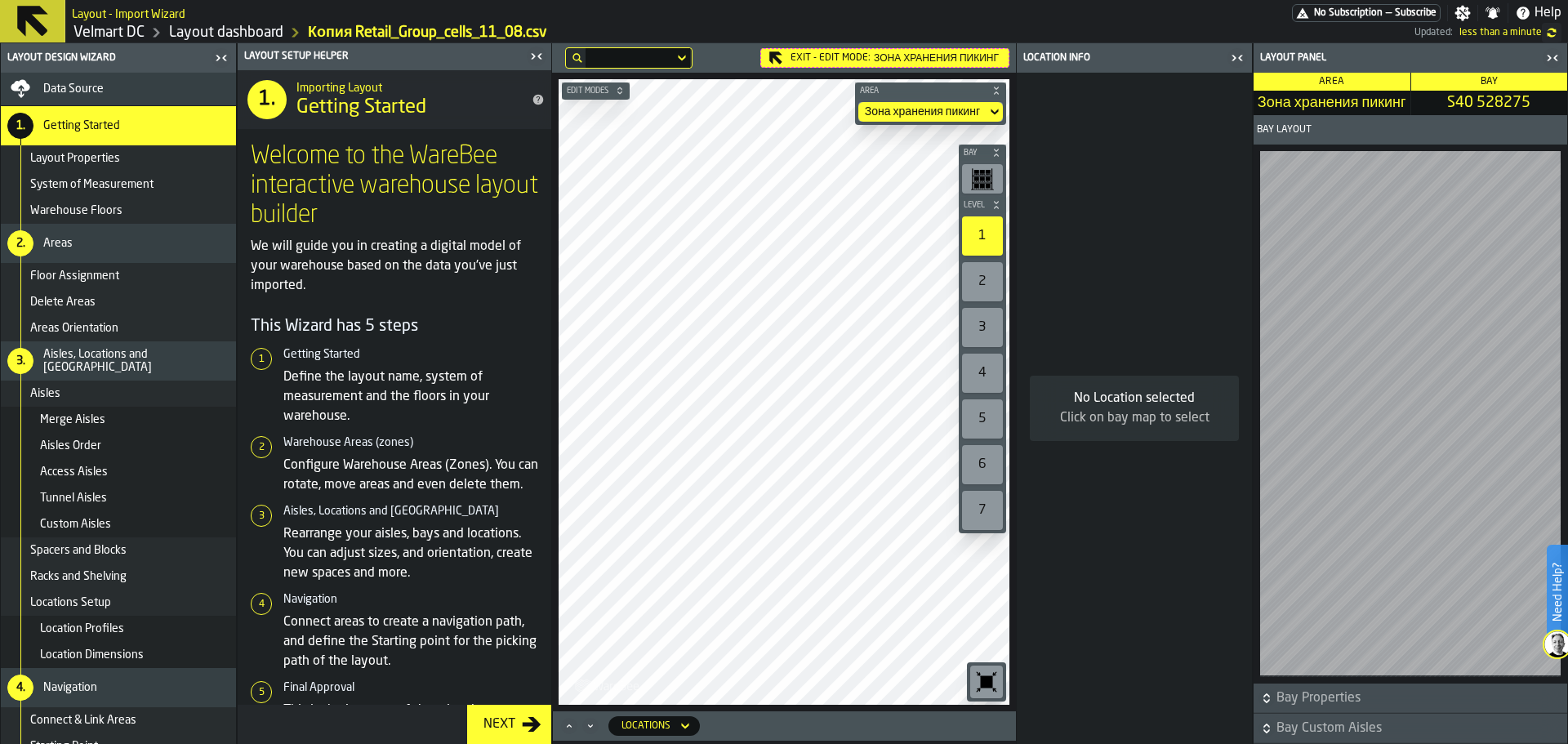
click at [1544, 62] on icon "button-toggle-Close me" at bounding box center [1552, 57] width 19 height 19
click at [972, 283] on div "2" at bounding box center [983, 282] width 40 height 39
click at [979, 243] on div "1" at bounding box center [983, 236] width 40 height 39
click at [979, 238] on div "1" at bounding box center [983, 236] width 40 height 39
click at [1552, 57] on icon "button-toggle-Close me" at bounding box center [1552, 57] width 19 height 19
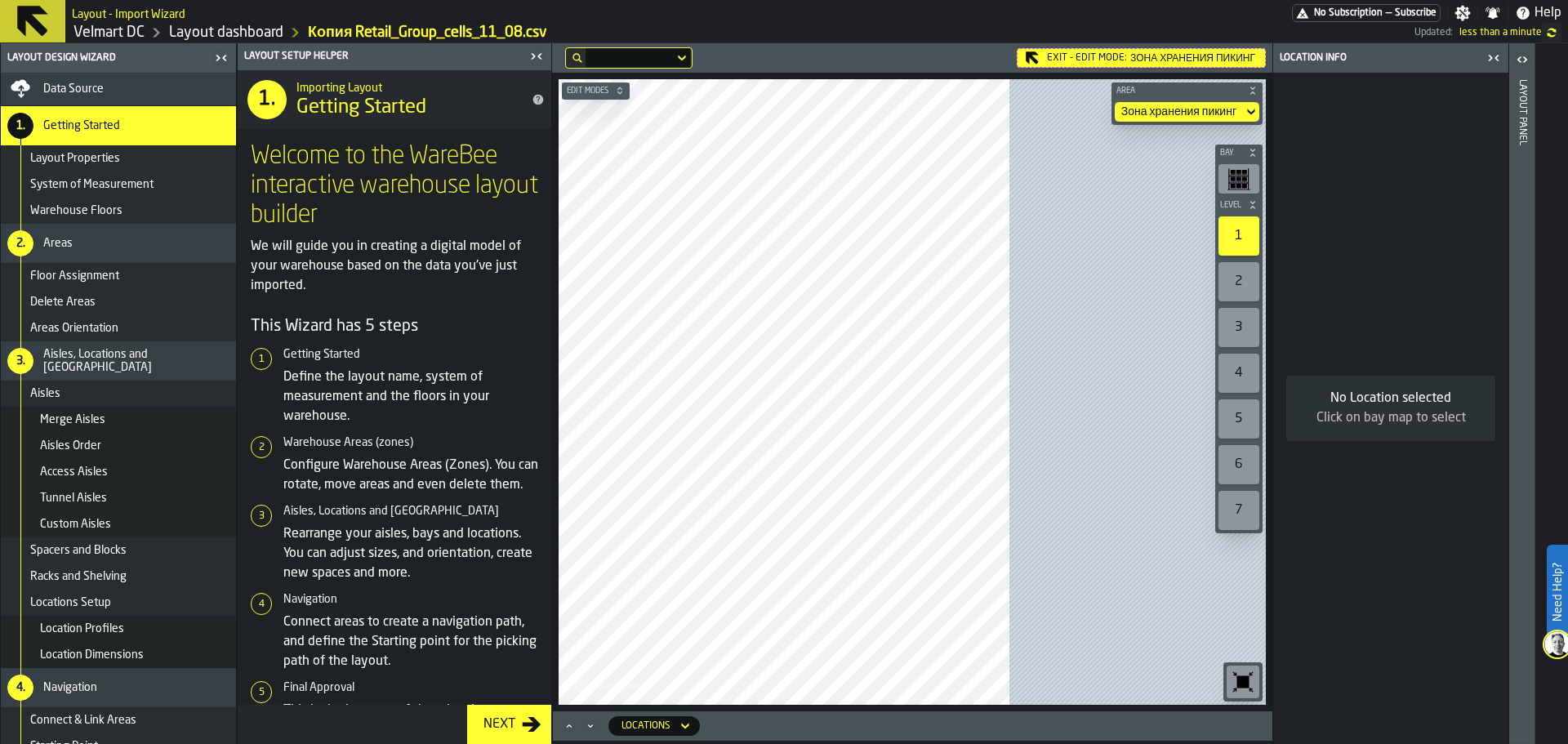
click at [1493, 61] on icon "button-toggle-Close me" at bounding box center [1494, 57] width 19 height 19
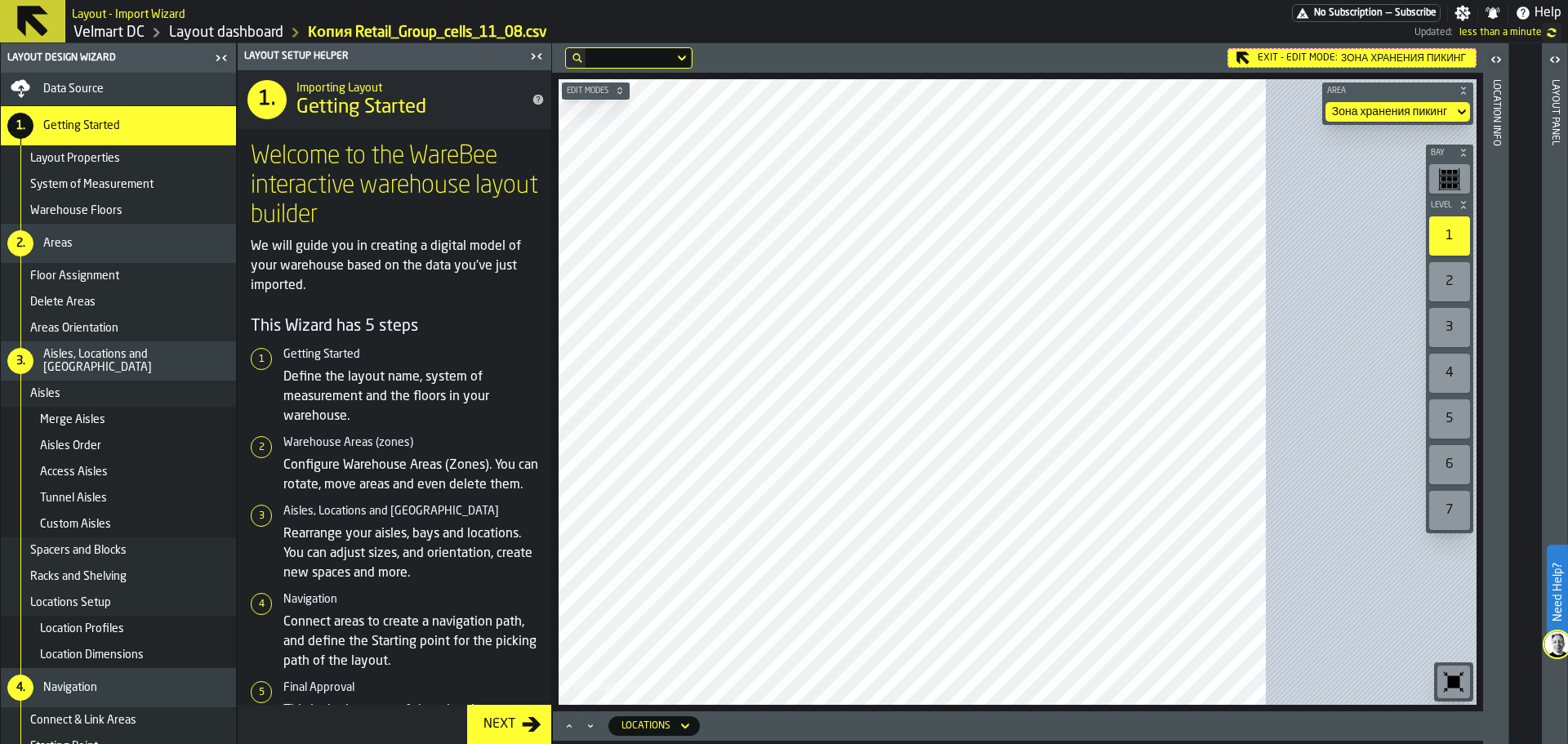
click at [529, 56] on icon "button-toggle-Close me" at bounding box center [536, 56] width 19 height 19
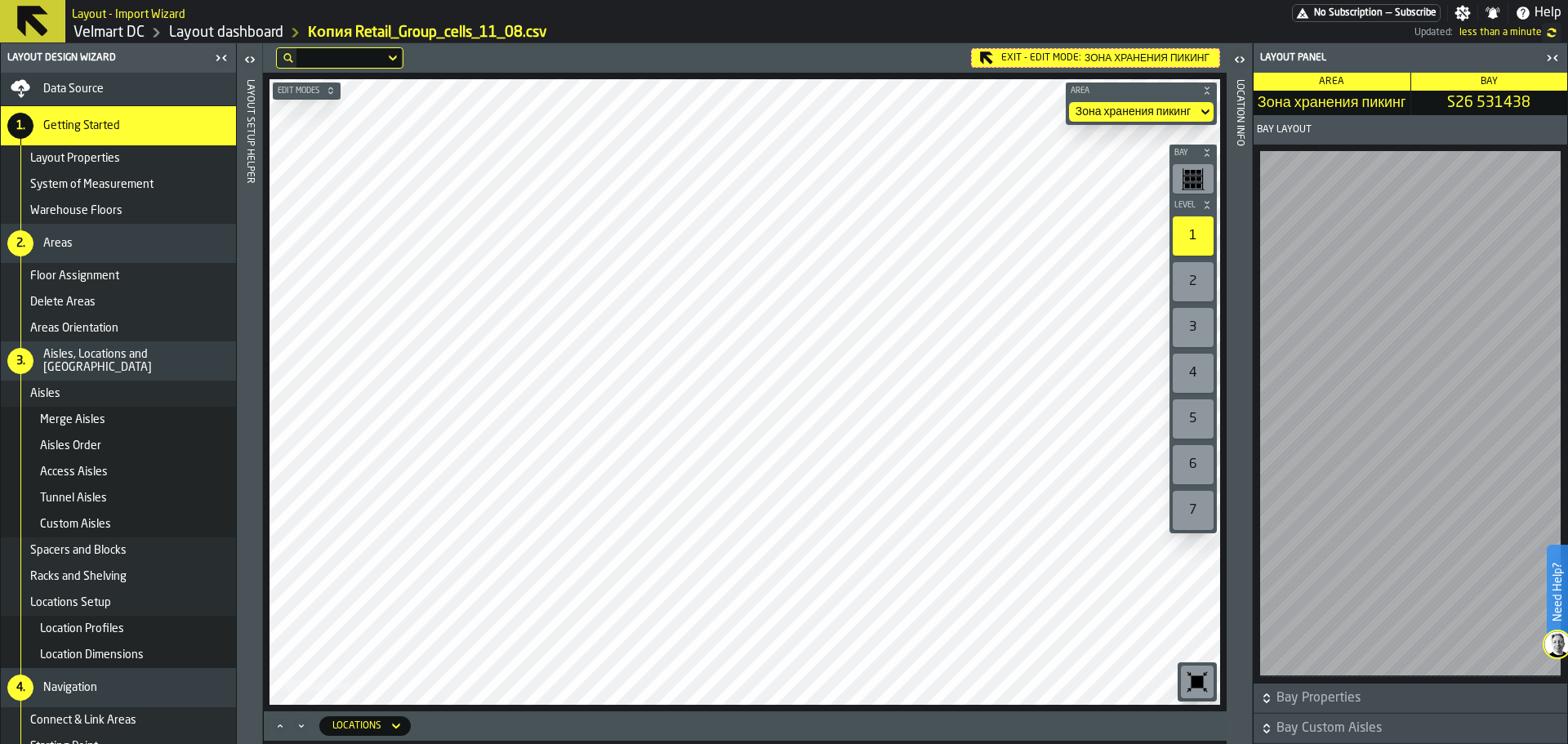
click at [1196, 287] on div "2" at bounding box center [1194, 282] width 40 height 39
click at [1194, 337] on div "3" at bounding box center [1194, 327] width 40 height 39
click at [1196, 404] on div "5" at bounding box center [1194, 419] width 40 height 39
click at [1197, 377] on div "4" at bounding box center [1194, 373] width 40 height 39
click at [1201, 425] on div "5" at bounding box center [1194, 419] width 40 height 39
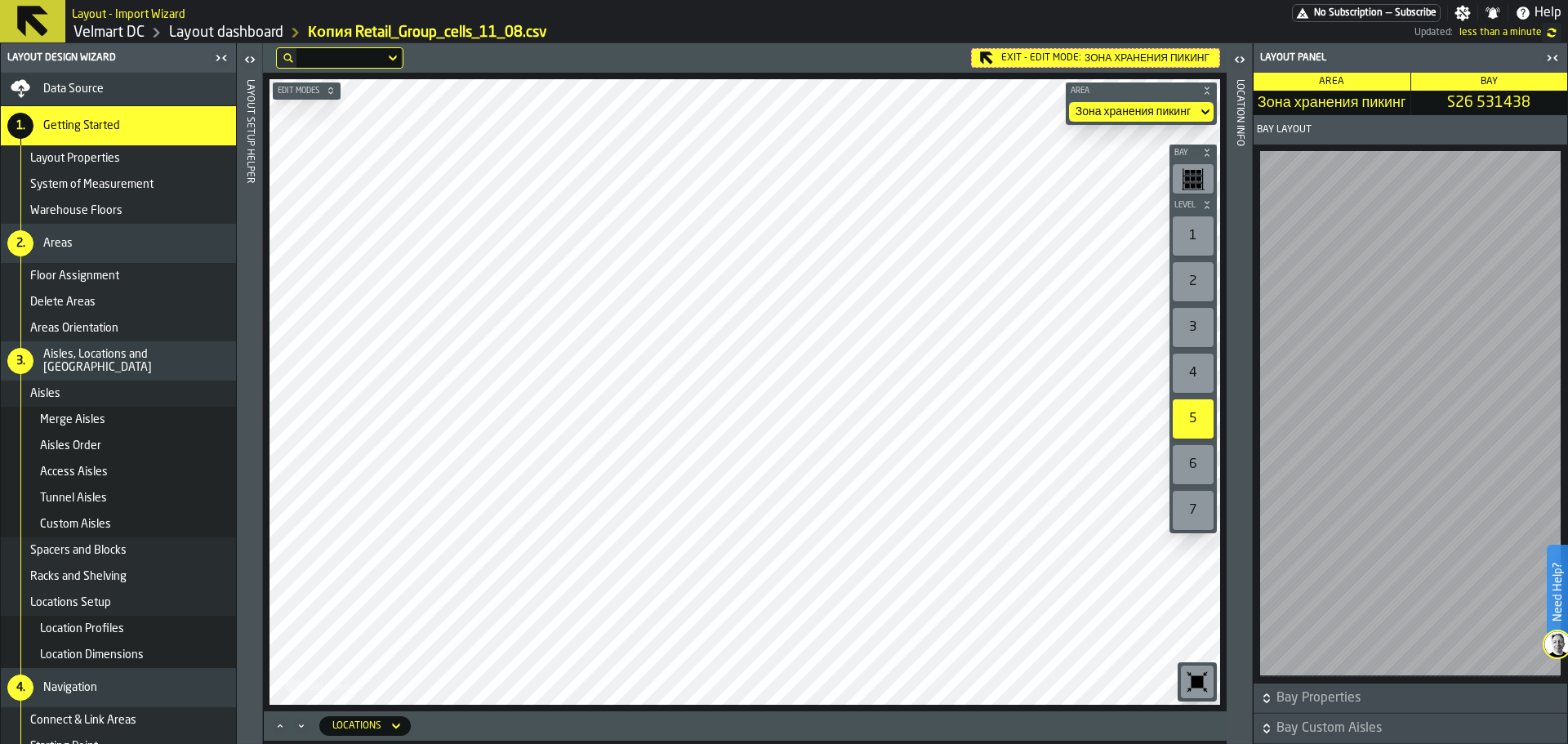
click at [1201, 425] on div "5" at bounding box center [1194, 419] width 40 height 39
click at [135, 159] on div "Layout Properties" at bounding box center [130, 158] width 199 height 13
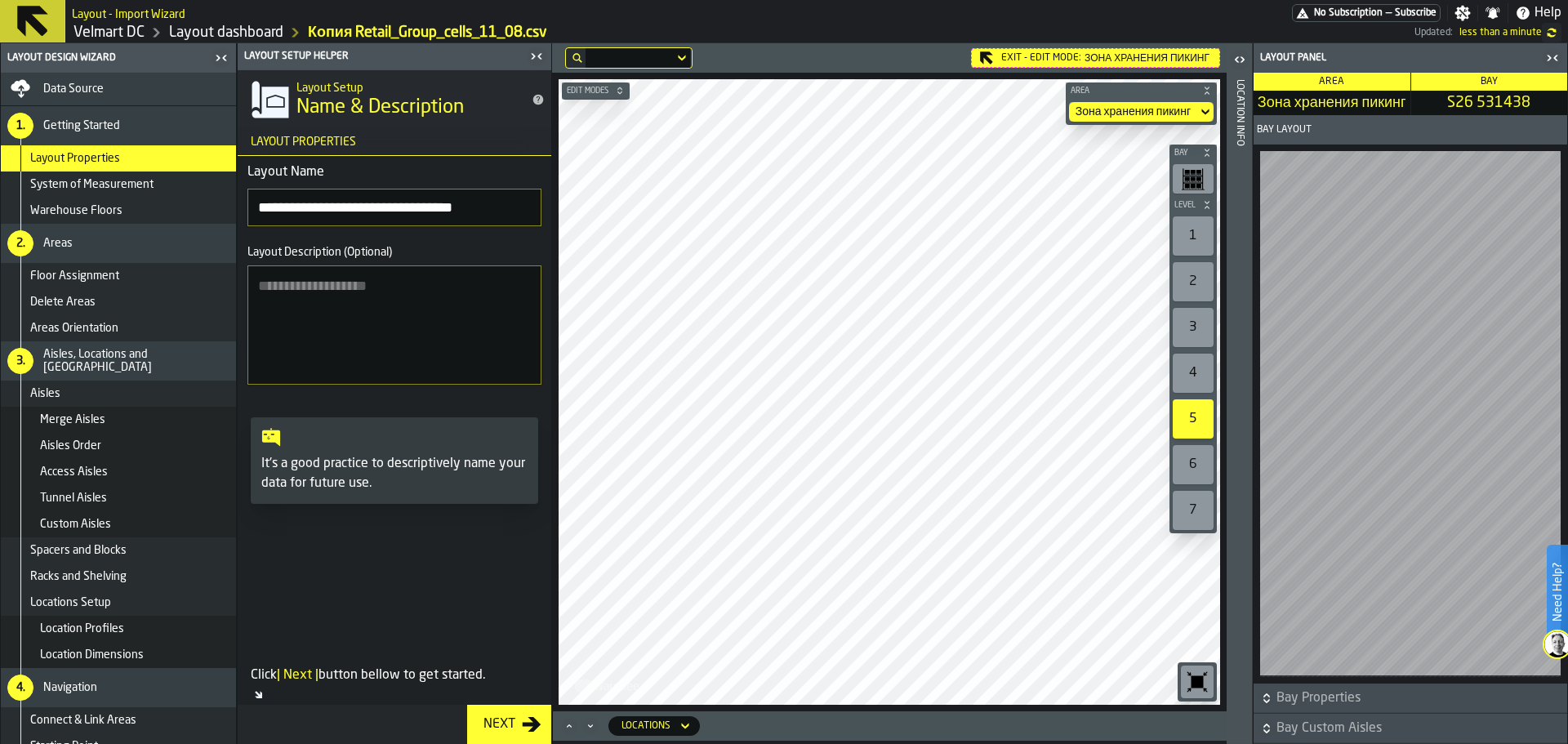
click at [128, 187] on span "System of Measurement" at bounding box center [92, 184] width 123 height 13
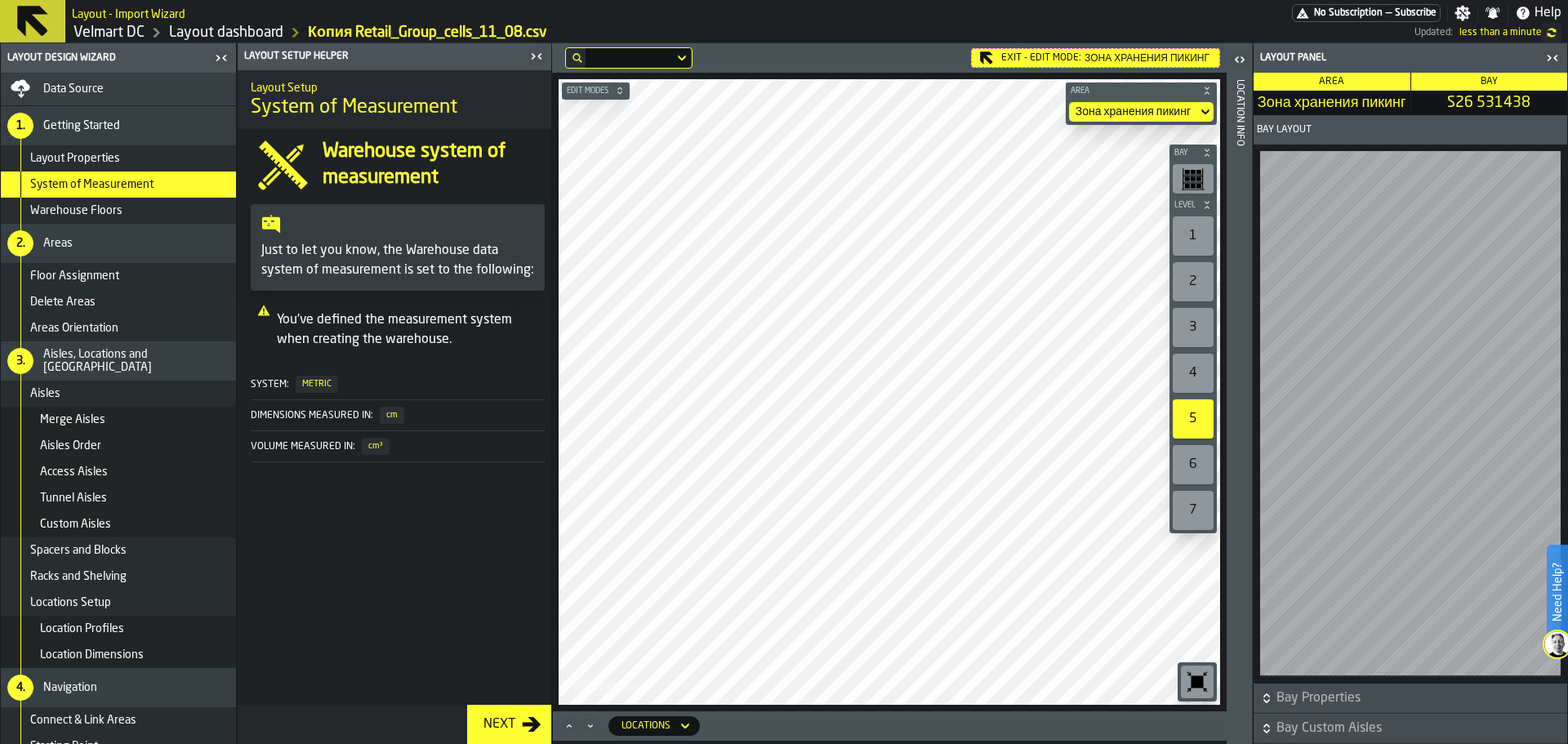
click at [131, 214] on div "Warehouse Floors" at bounding box center [130, 210] width 199 height 13
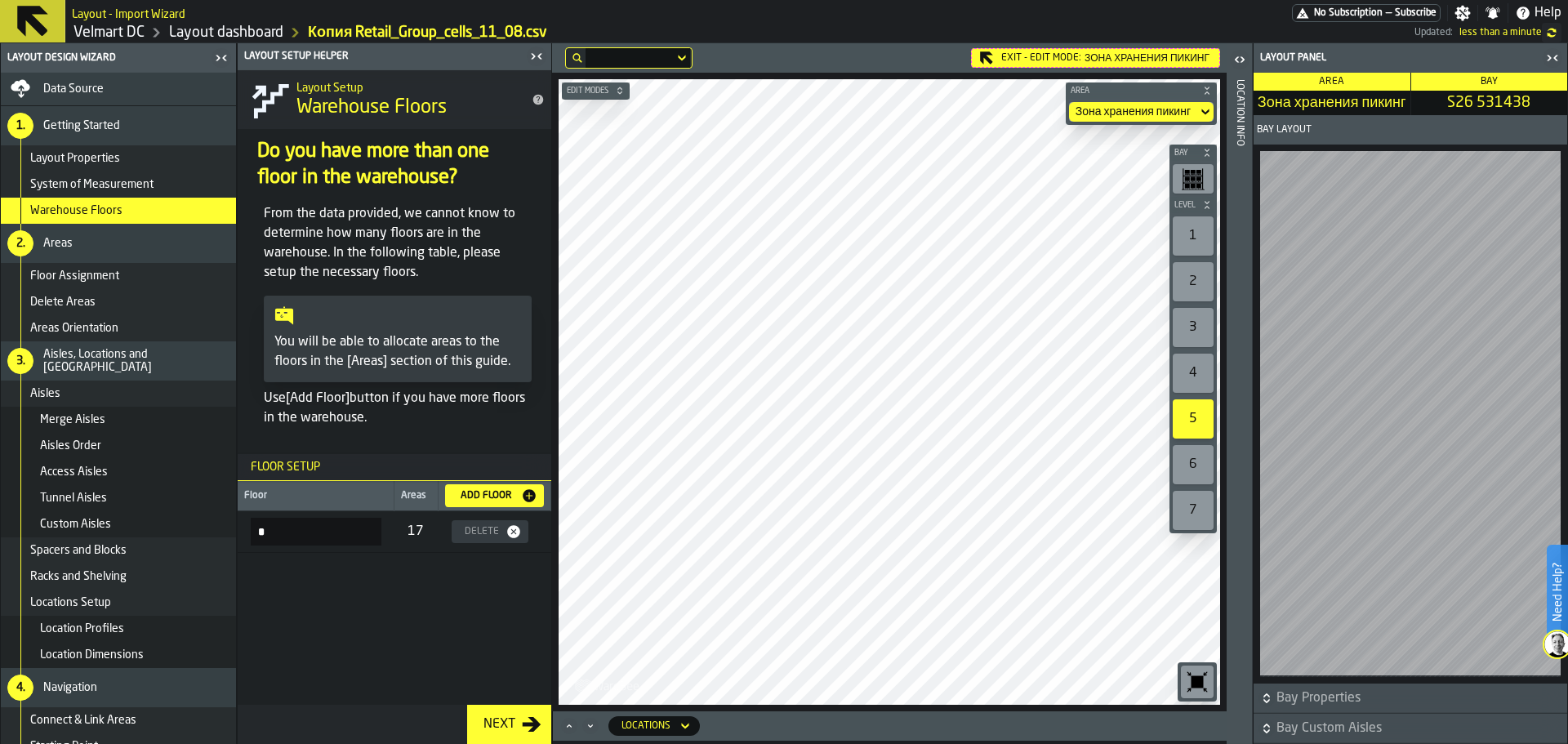
click at [474, 498] on div "Add Floor" at bounding box center [487, 496] width 69 height 12
click at [419, 526] on div "17" at bounding box center [416, 532] width 18 height 19
click at [331, 573] on input "*******" at bounding box center [315, 574] width 131 height 28
drag, startPoint x: 315, startPoint y: 579, endPoint x: 253, endPoint y: 577, distance: 62.0
click at [253, 577] on input "*******" at bounding box center [315, 574] width 131 height 28
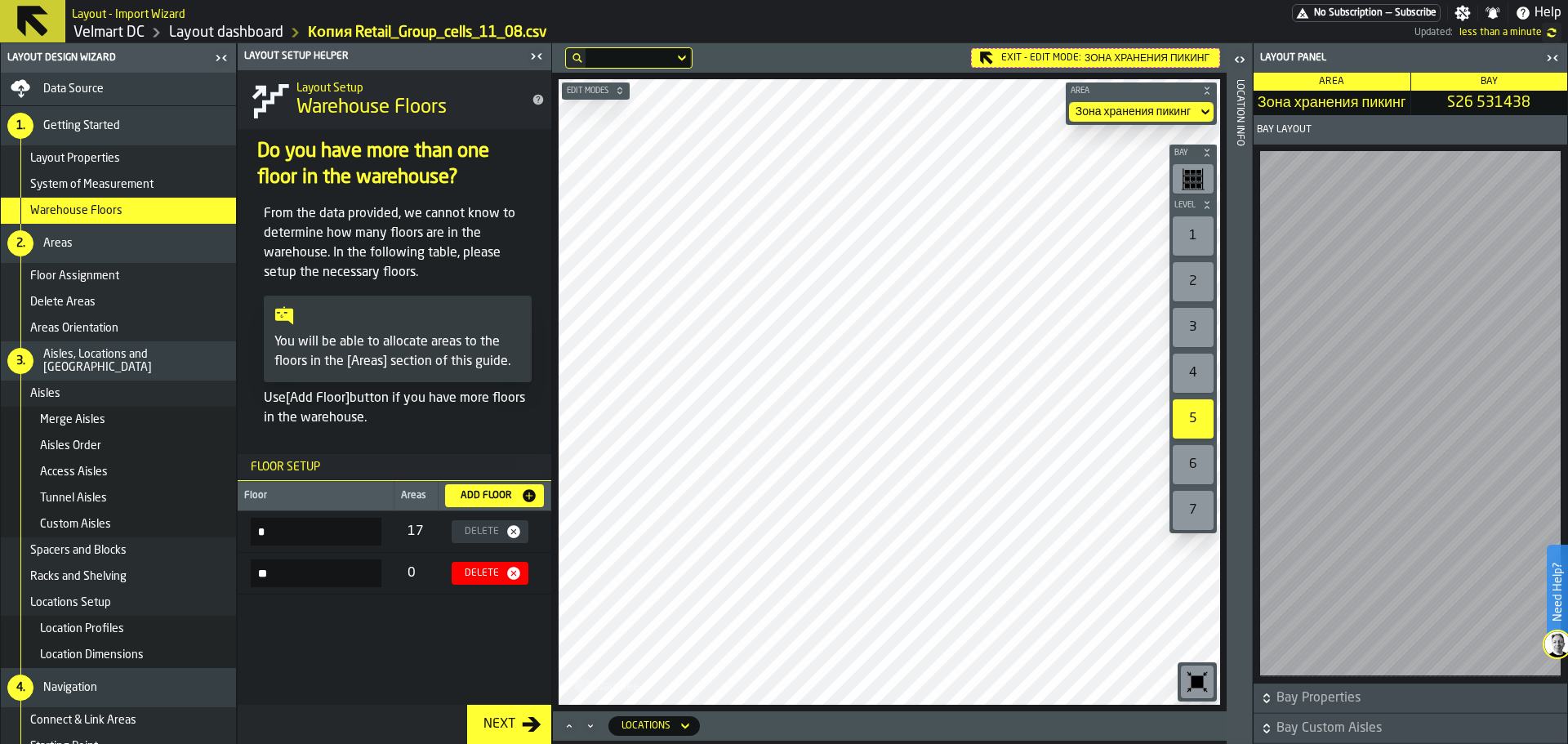
drag, startPoint x: 305, startPoint y: 578, endPoint x: 252, endPoint y: 575, distance: 53.1
click at [252, 575] on input "**" at bounding box center [315, 573] width 131 height 28
type input "**"
drag, startPoint x: 277, startPoint y: 531, endPoint x: 257, endPoint y: 532, distance: 20.0
click at [262, 531] on input "*" at bounding box center [315, 531] width 131 height 28
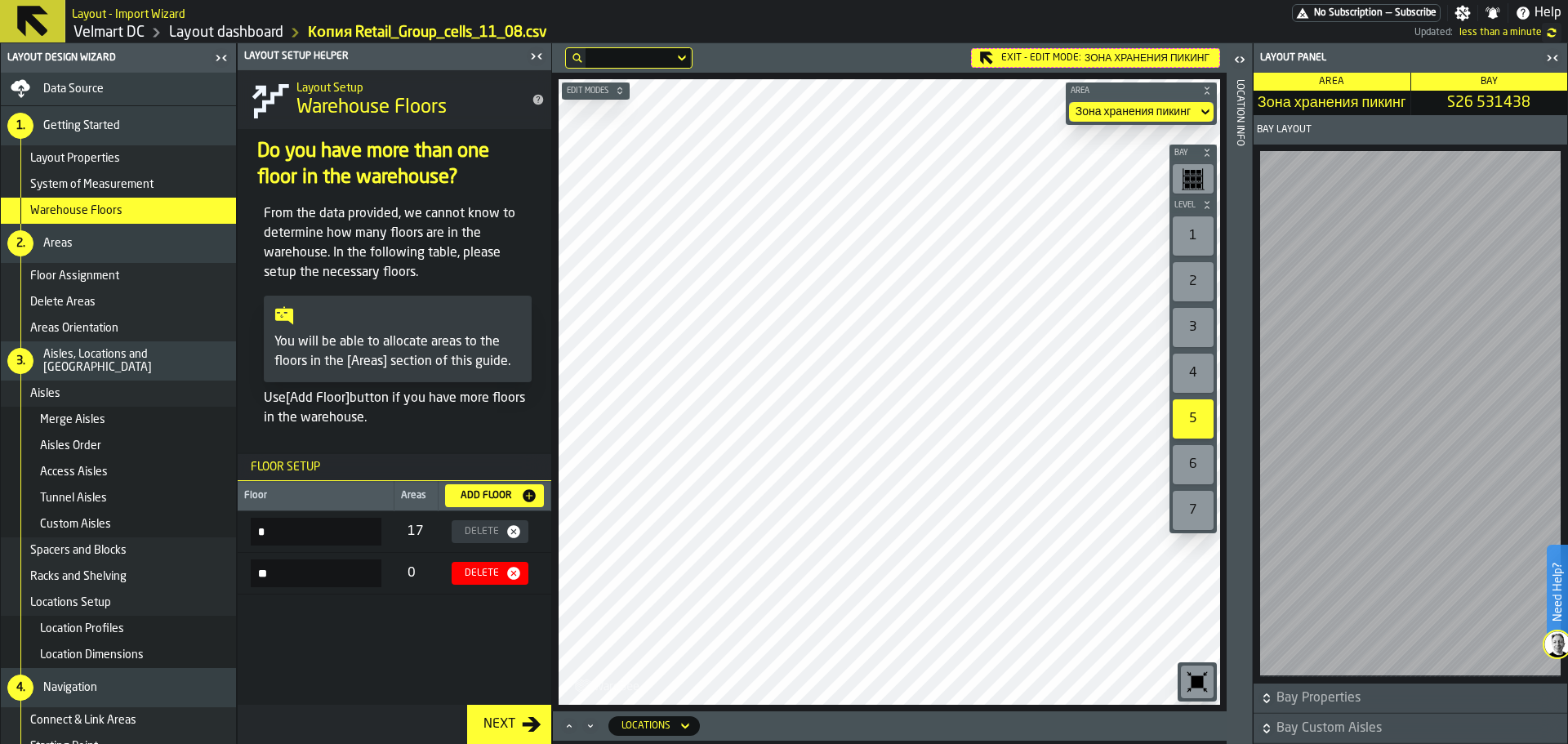
drag, startPoint x: 272, startPoint y: 538, endPoint x: 249, endPoint y: 536, distance: 23.1
click at [249, 535] on td "*" at bounding box center [316, 531] width 157 height 41
type input "*"
click at [272, 532] on input "*" at bounding box center [315, 532] width 131 height 28
type input "*"
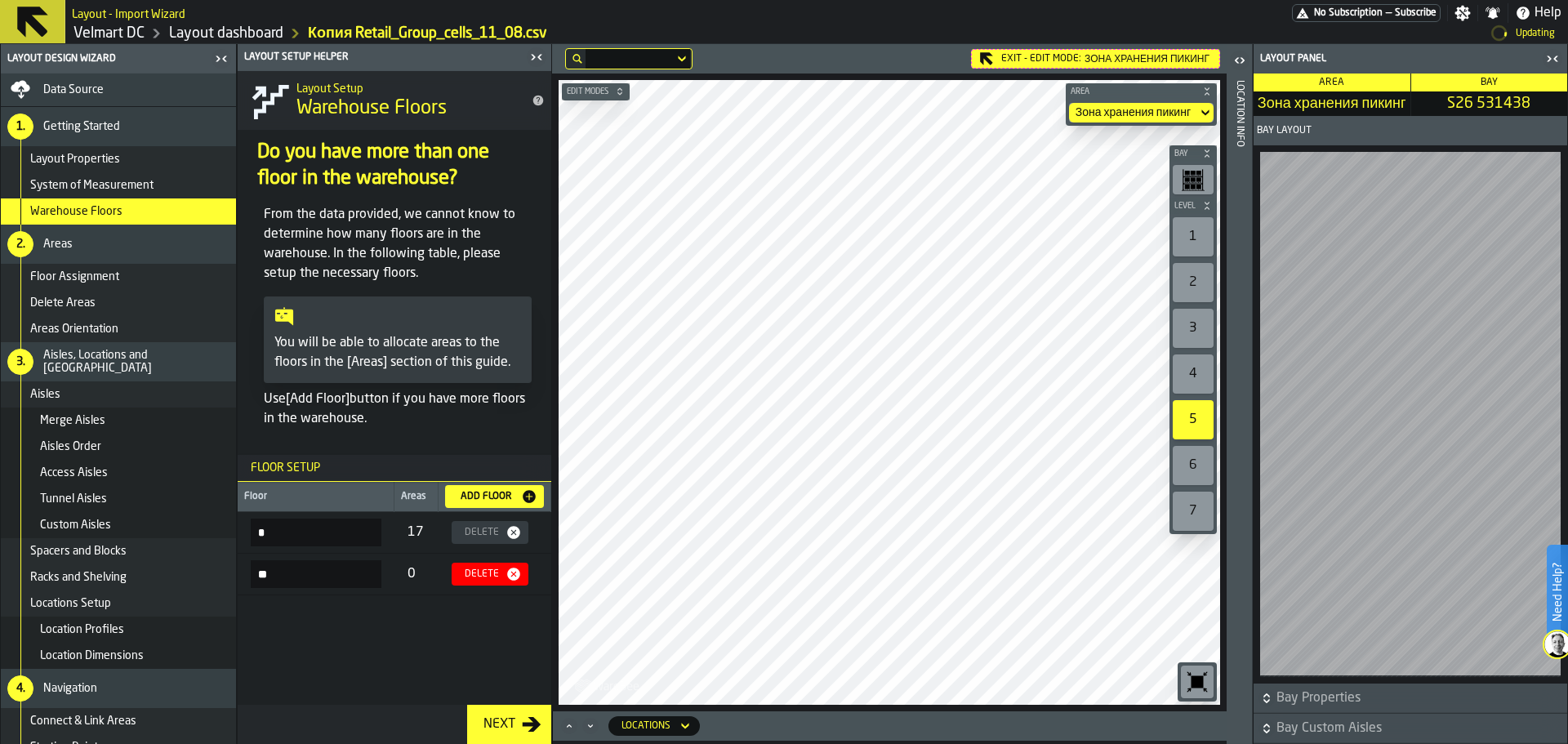
click at [282, 580] on input "**" at bounding box center [315, 574] width 131 height 28
type input "*"
click at [323, 539] on input "*" at bounding box center [315, 531] width 131 height 28
click at [412, 532] on div "17" at bounding box center [416, 531] width 18 height 19
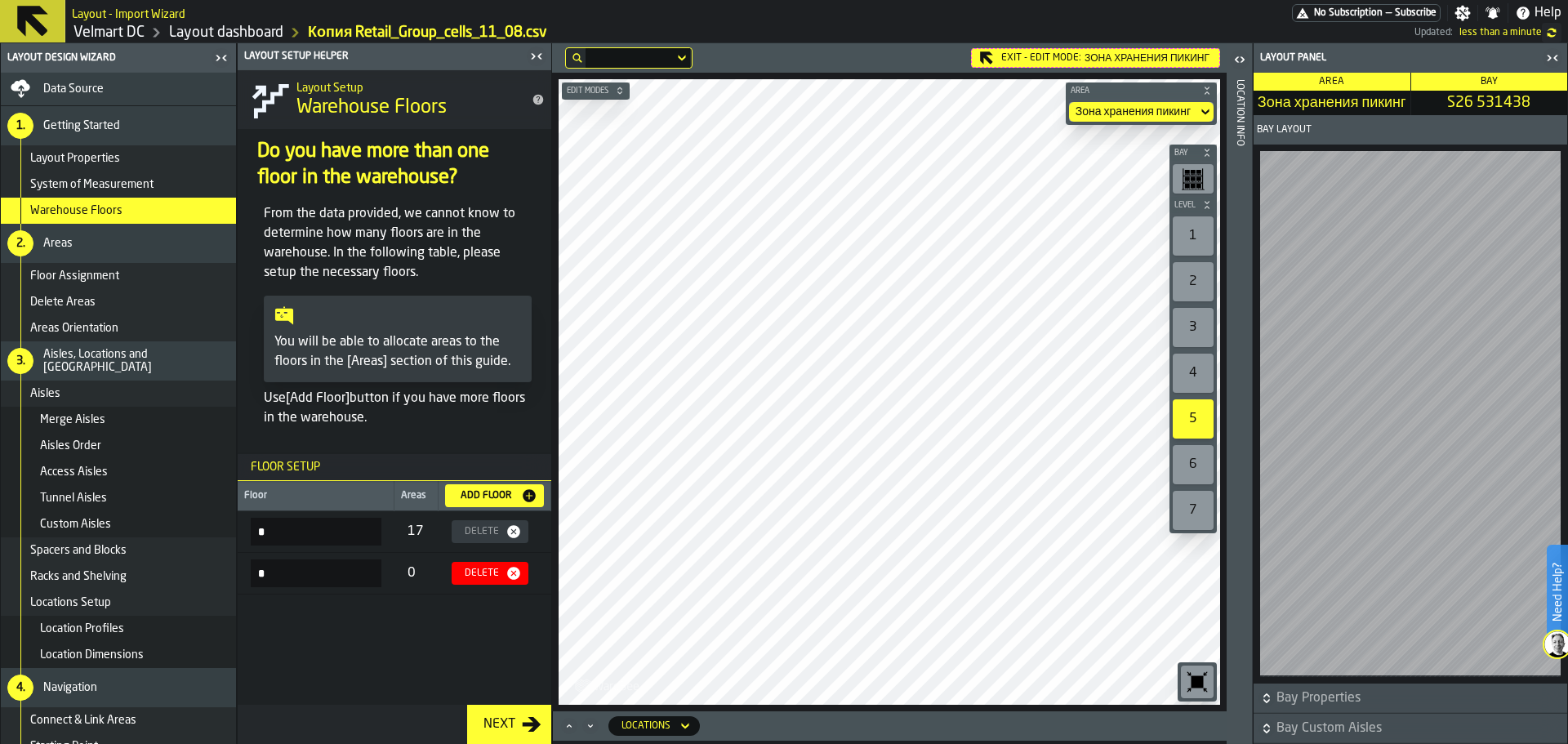
click at [332, 569] on input "*" at bounding box center [315, 573] width 131 height 28
click at [515, 570] on icon "button-Delete" at bounding box center [513, 574] width 13 height 13
click at [551, 364] on main "Layout Design Wizard Data Source 1. Getting Started Layout Properties System of…" at bounding box center [784, 393] width 1568 height 701
click at [521, 230] on main "Layout Design Wizard Data Source 1. Getting Started Layout Properties System of…" at bounding box center [784, 393] width 1568 height 701
click at [94, 100] on div "Data Source" at bounding box center [118, 89] width 235 height 33
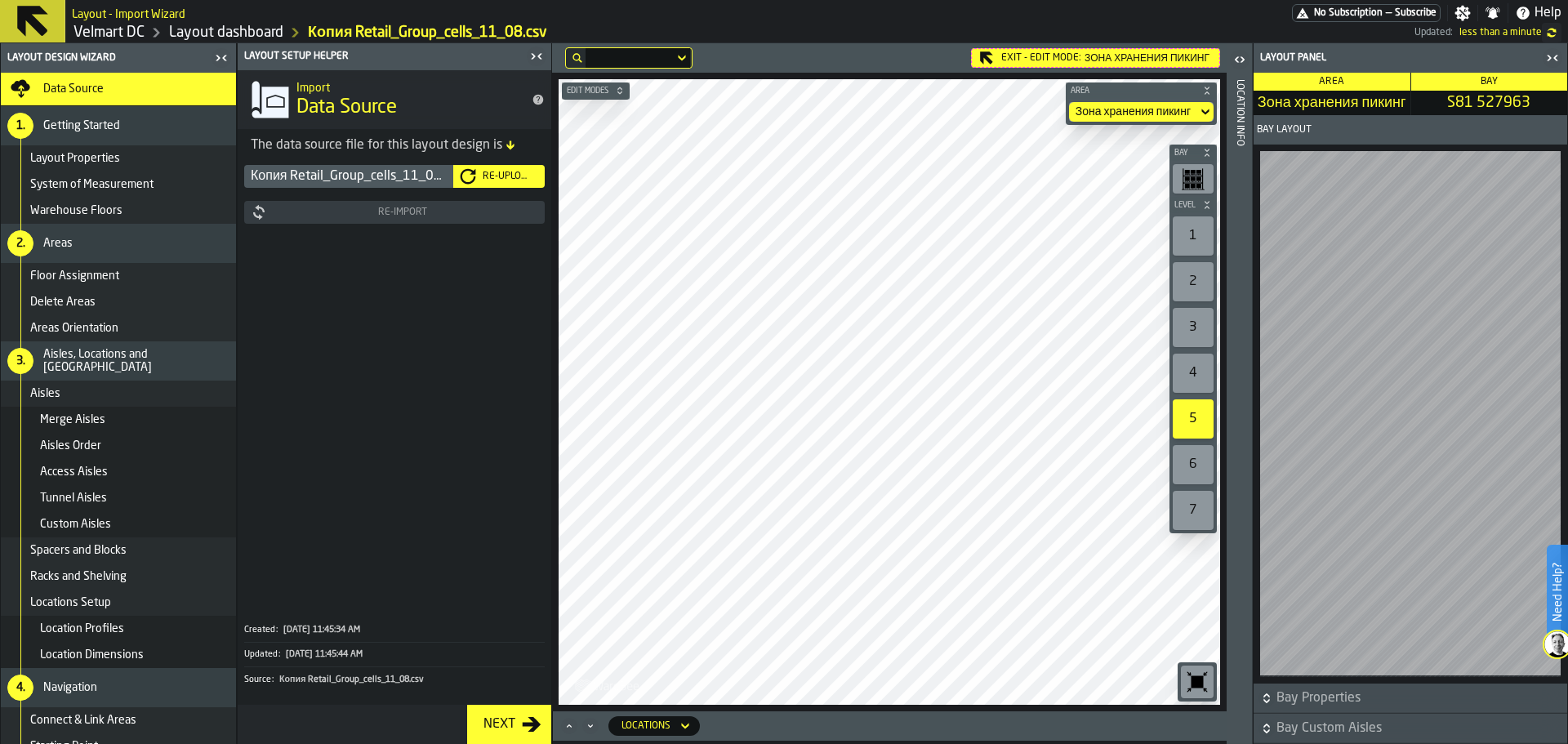
click at [78, 90] on span "Data Source" at bounding box center [73, 89] width 61 height 13
drag, startPoint x: 158, startPoint y: 84, endPoint x: 263, endPoint y: 105, distance: 107.1
click at [154, 82] on div "Data Source" at bounding box center [118, 89] width 222 height 19
click at [510, 149] on icon at bounding box center [509, 145] width 8 height 9
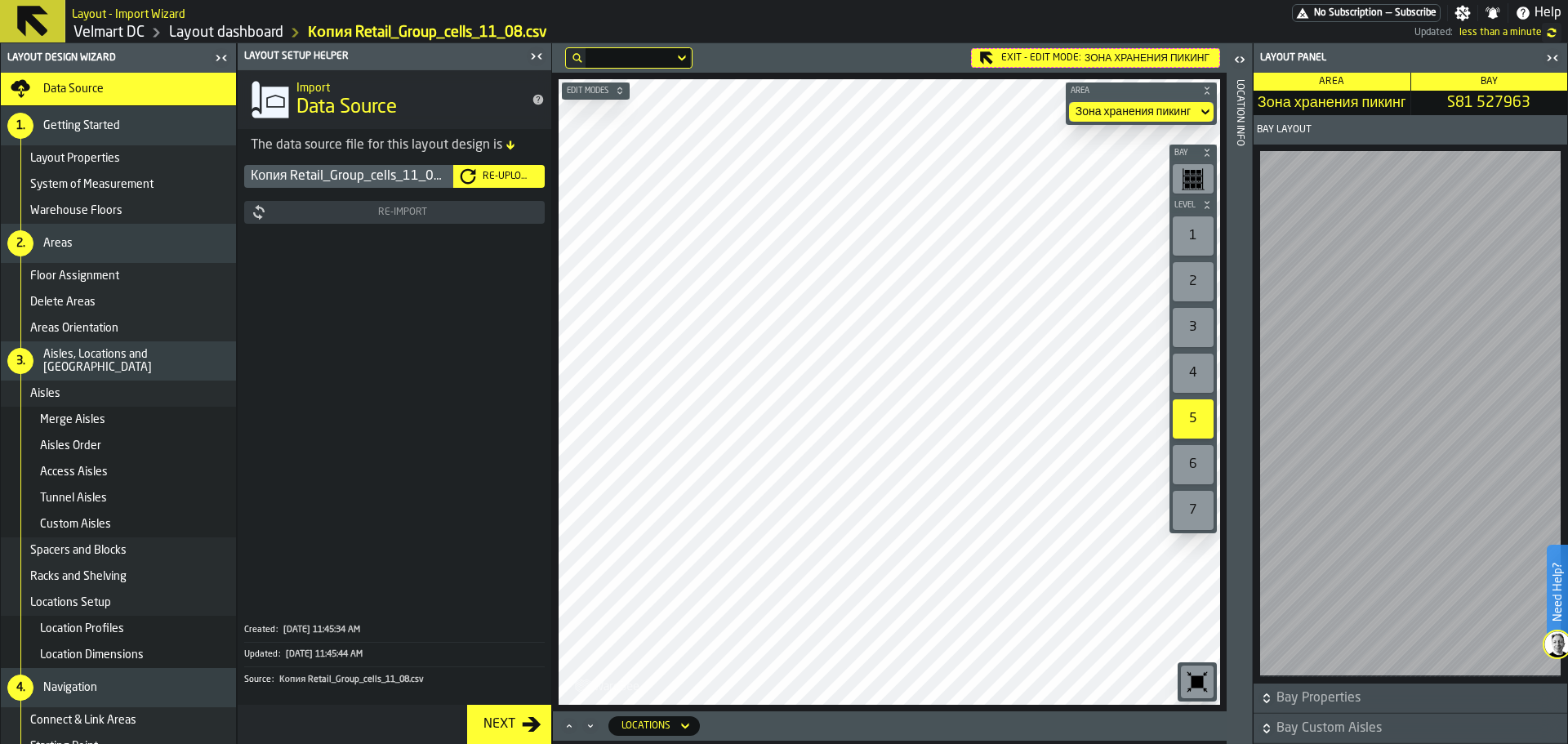
click at [482, 179] on div "Re-Upload" at bounding box center [508, 176] width 62 height 12
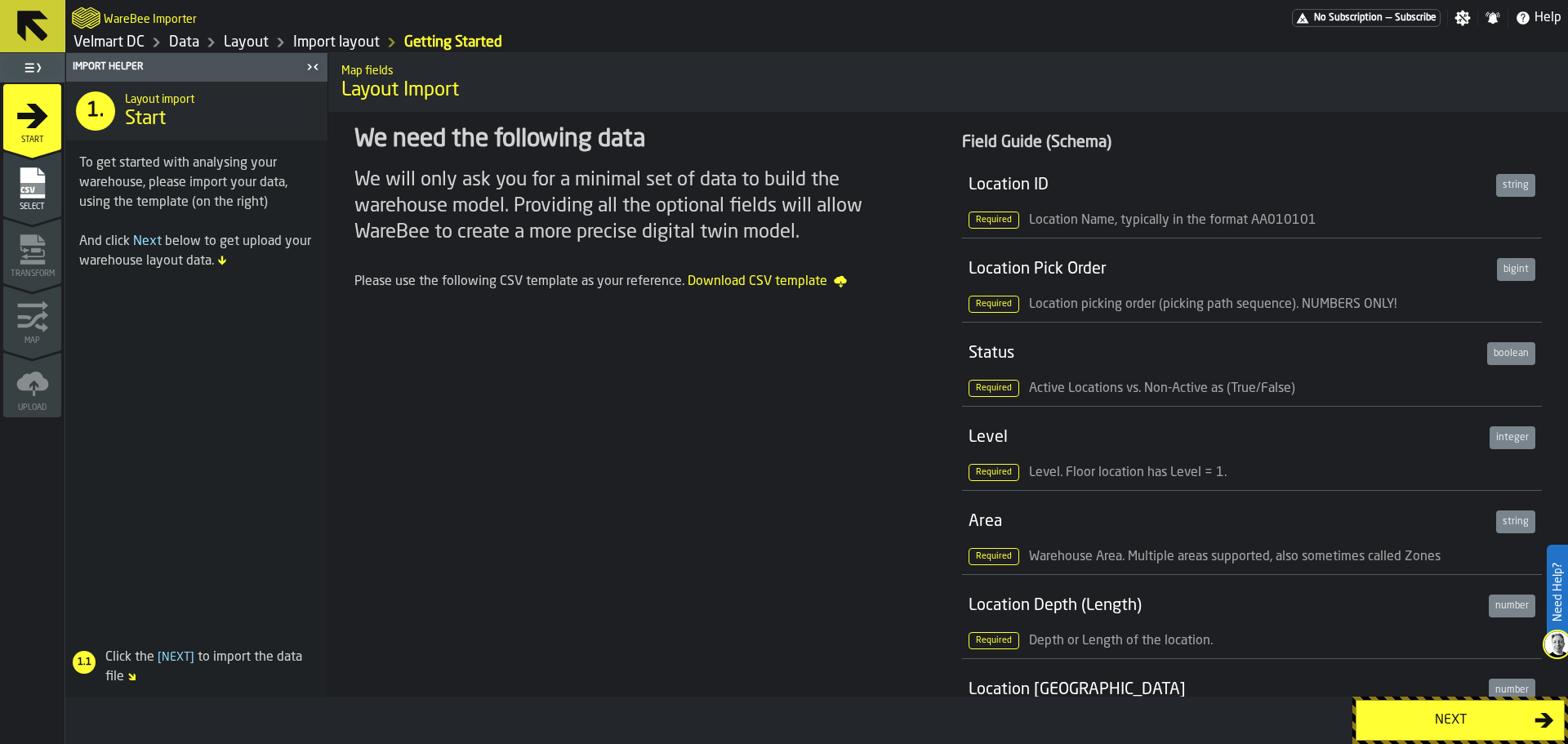
click at [47, 186] on icon "menu Select" at bounding box center [32, 183] width 33 height 33
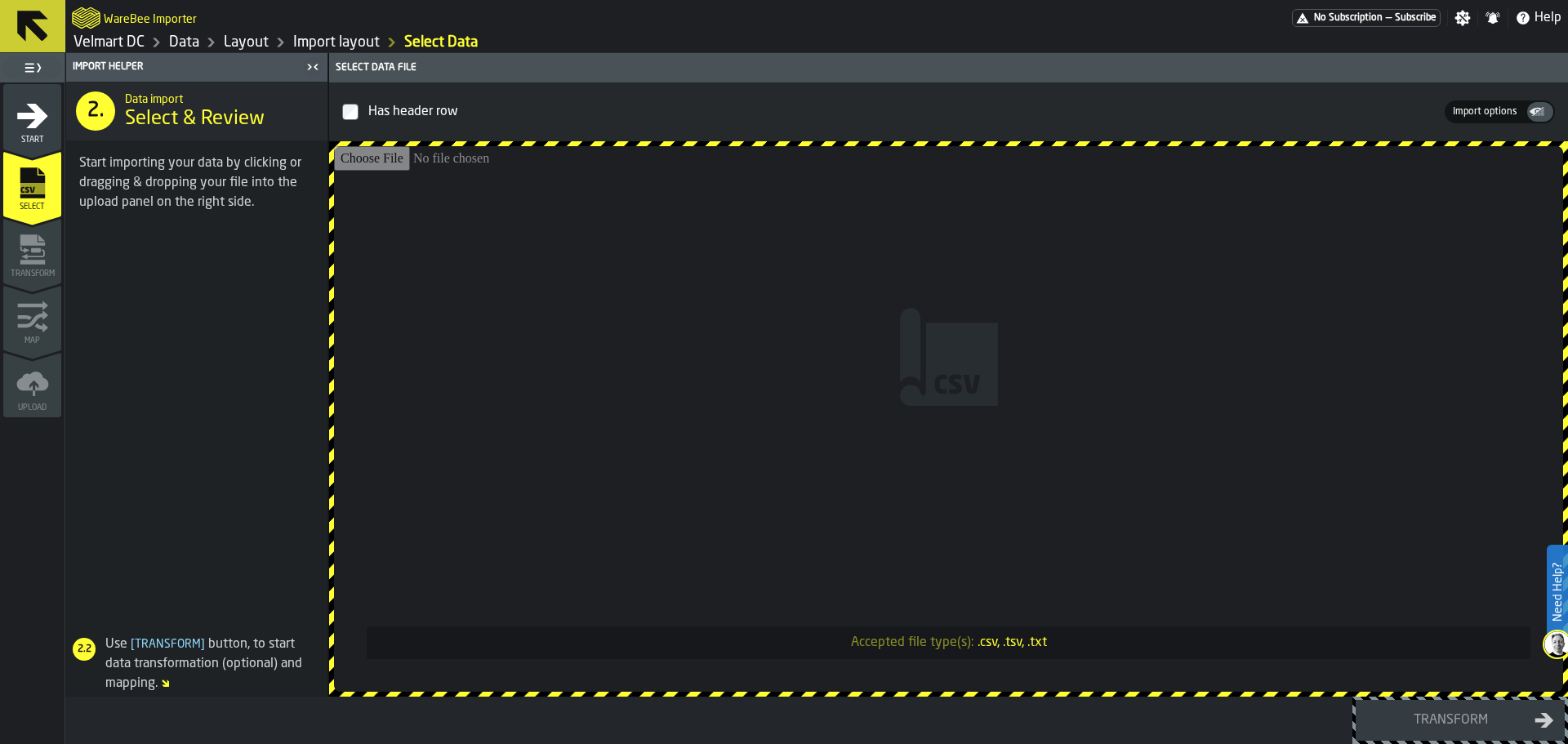
click at [65, 125] on div "Import Helper 2. Data import Select & Review Start importing your data by click…" at bounding box center [197, 375] width 263 height 644
click at [48, 119] on icon "menu Start" at bounding box center [32, 116] width 33 height 33
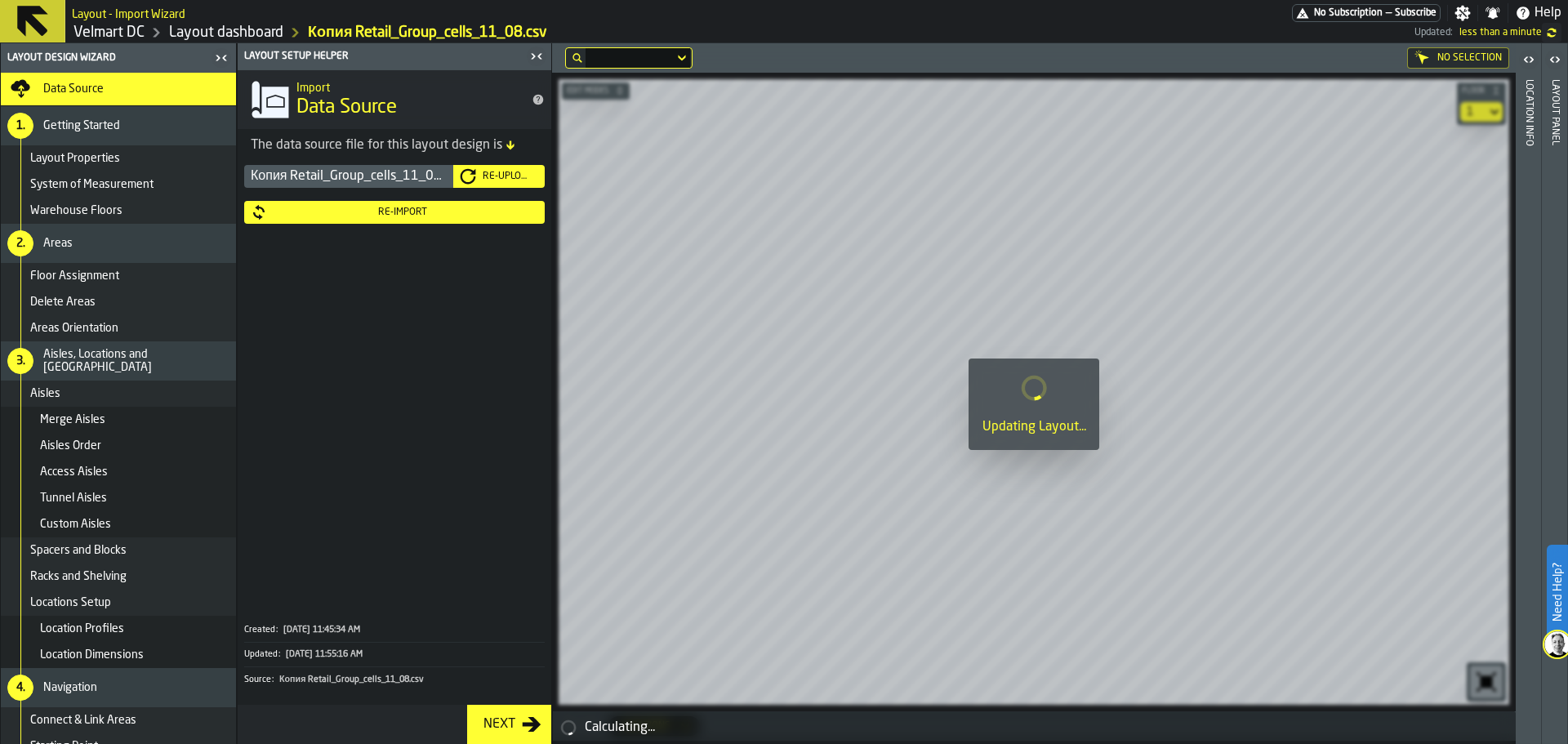
click at [75, 159] on span "Layout Properties" at bounding box center [75, 158] width 90 height 13
